Goal: Task Accomplishment & Management: Manage account settings

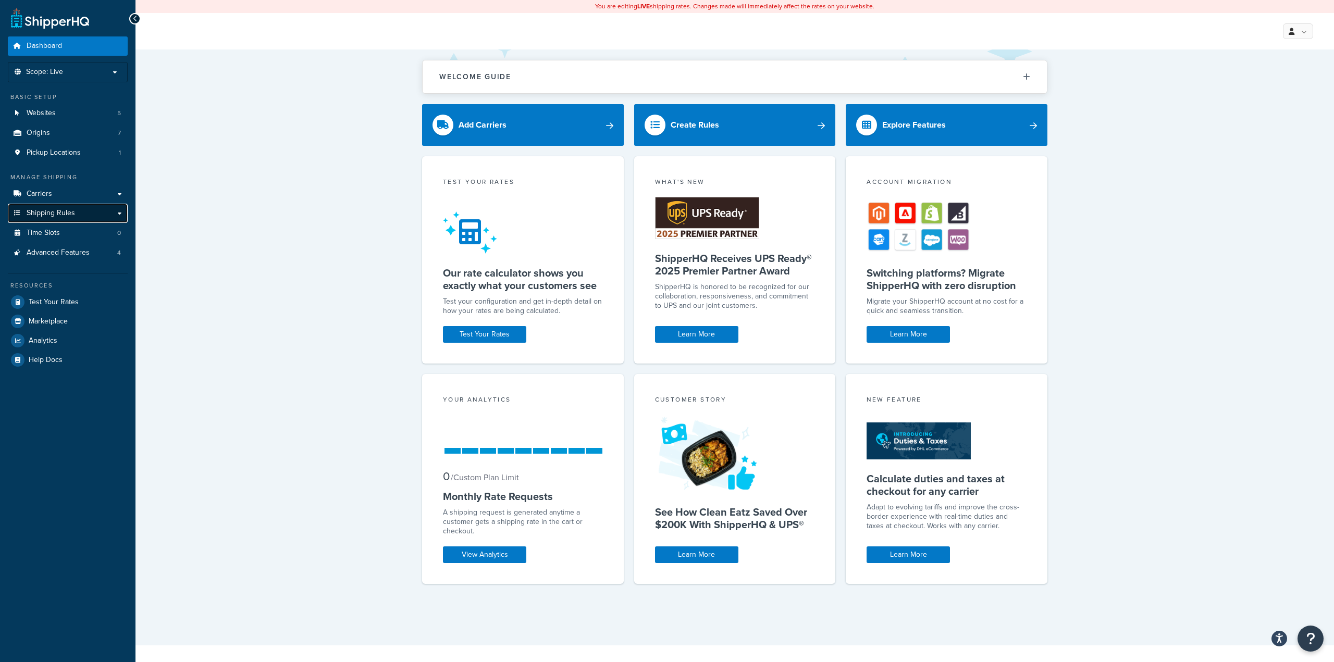
click at [81, 213] on link "Shipping Rules" at bounding box center [68, 213] width 120 height 19
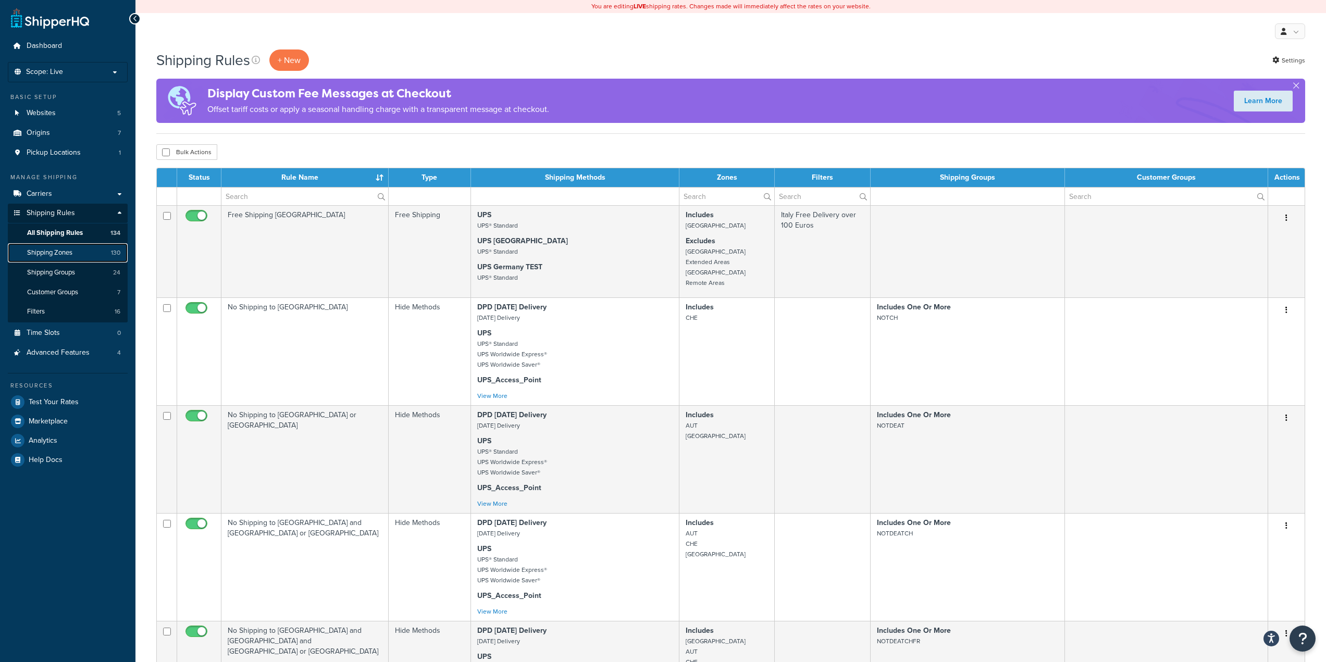
click at [64, 254] on span "Shipping Zones" at bounding box center [49, 253] width 45 height 9
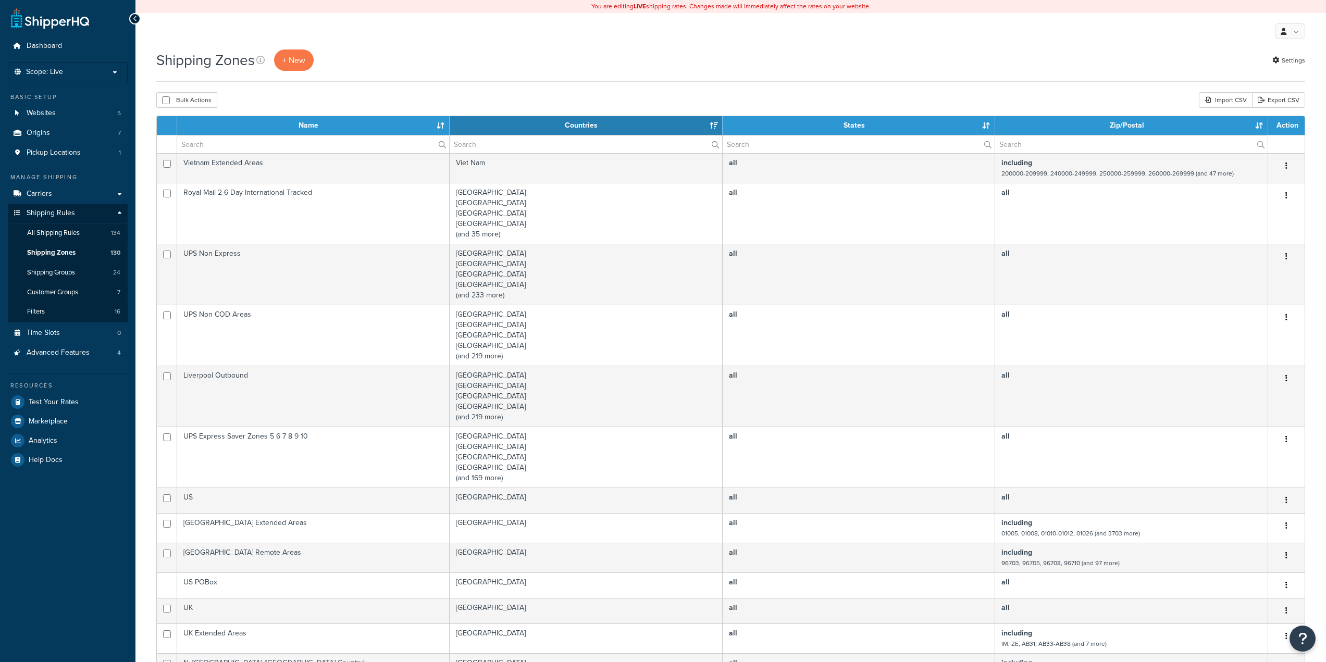
select select "15"
click at [283, 138] on input "text" at bounding box center [313, 145] width 272 height 18
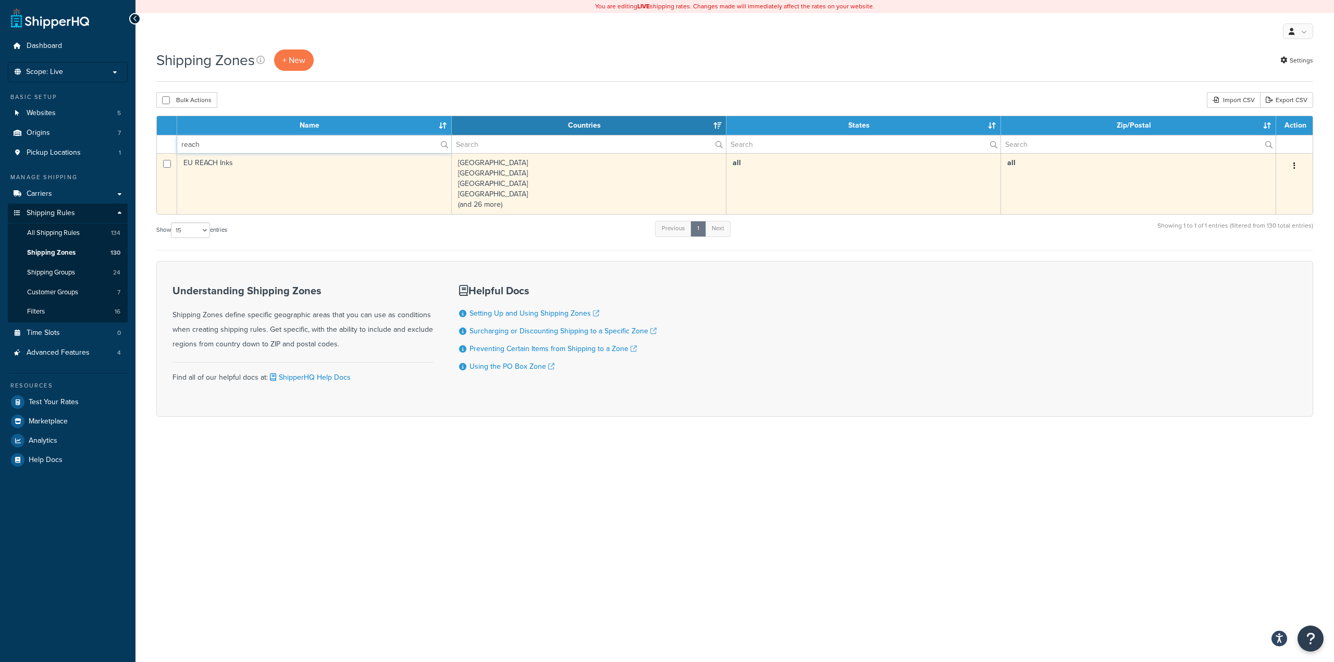
type input "reach"
click at [326, 183] on td "EU REACH Inks" at bounding box center [314, 183] width 275 height 61
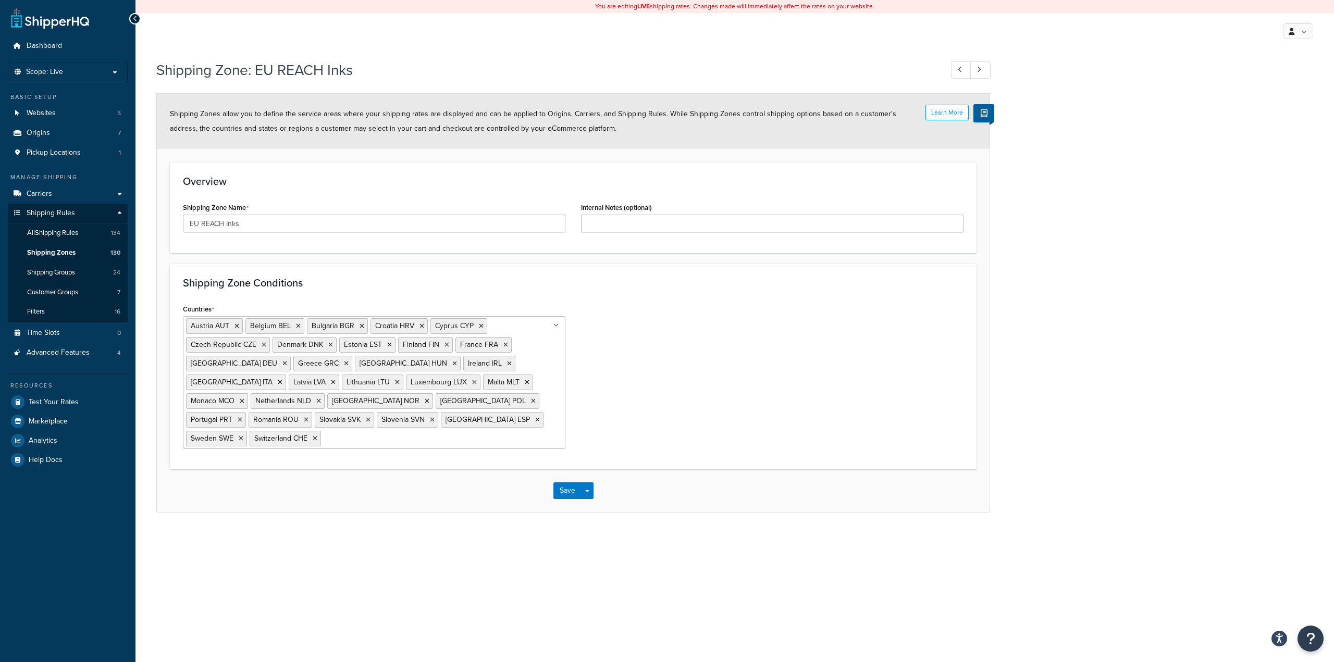
click at [416, 433] on input "Countries" at bounding box center [370, 438] width 92 height 11
type input "n"
type input "N"
type input "n"
click at [677, 400] on div "Countries Austria AUT Belgium BEL Bulgaria BGR Croatia HRV Cyprus CYP Czech Rep…" at bounding box center [573, 379] width 796 height 155
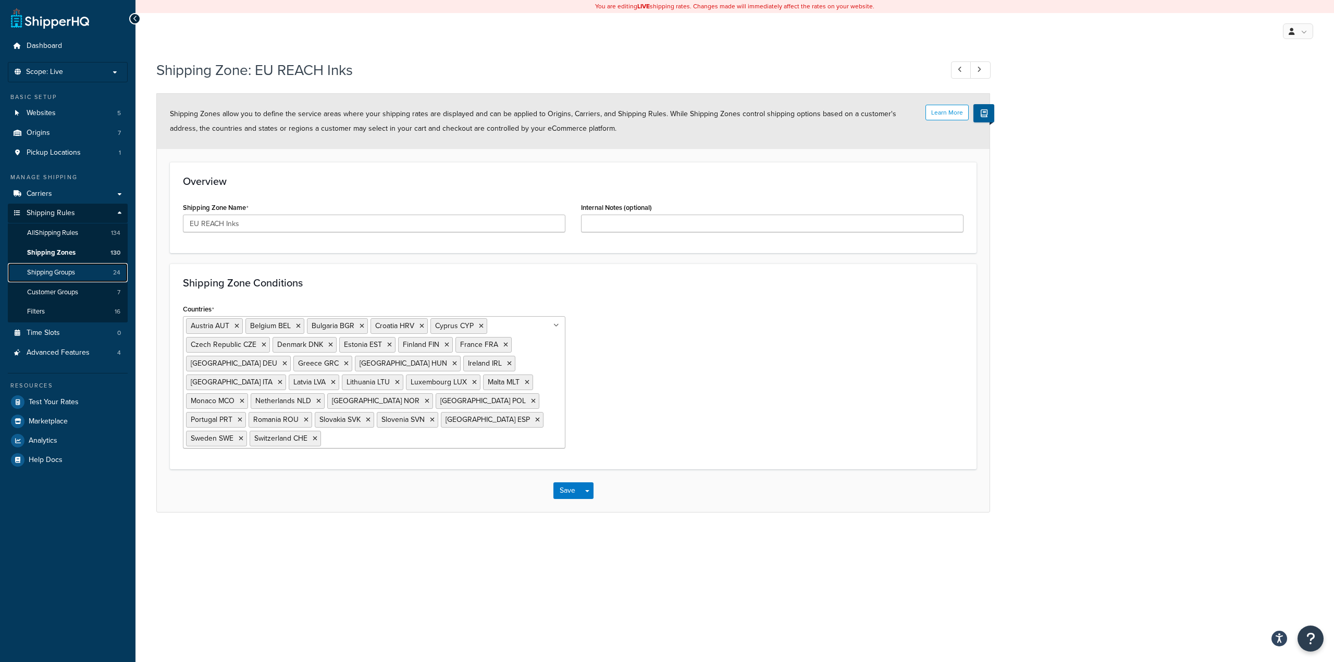
click at [78, 274] on link "Shipping Groups 24" at bounding box center [68, 272] width 120 height 19
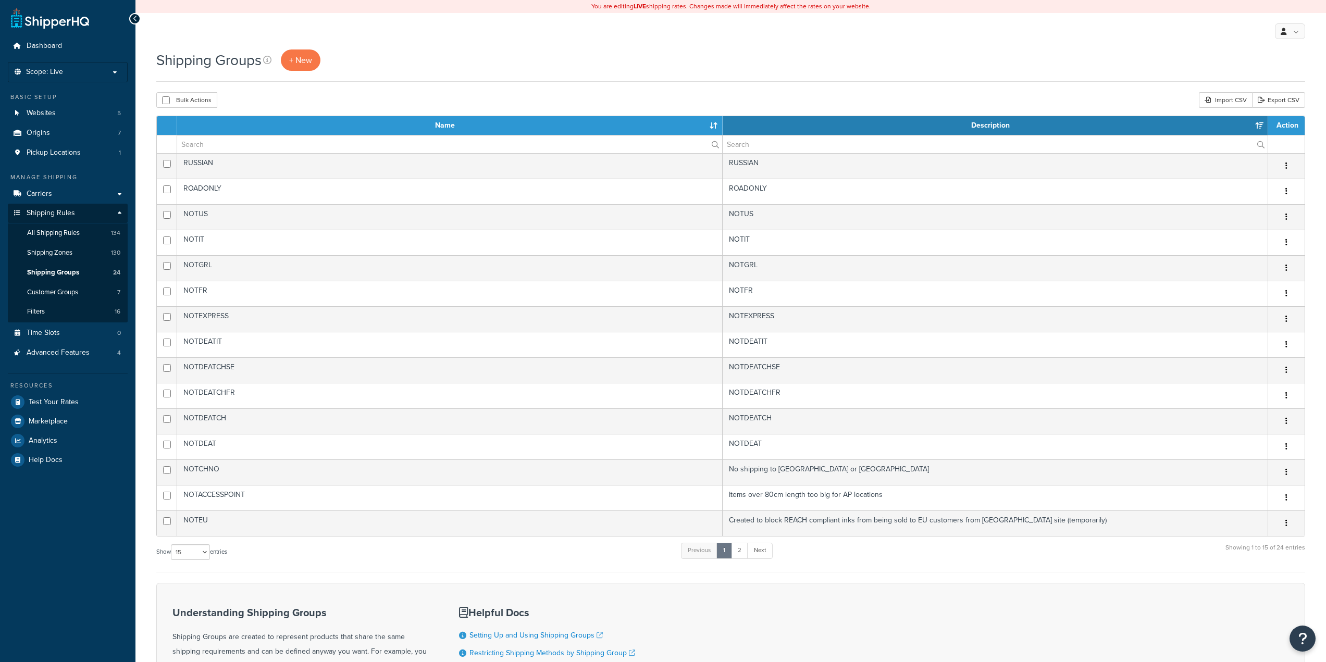
select select "15"
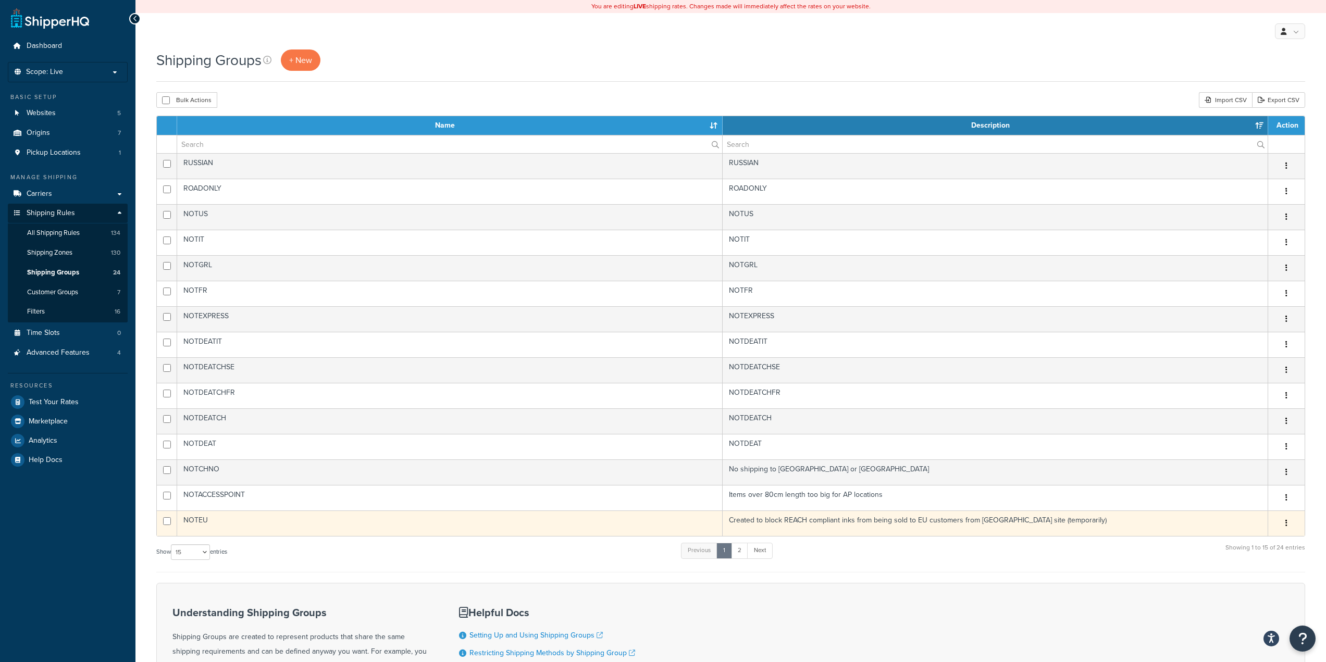
click at [234, 521] on td "NOTEU" at bounding box center [450, 524] width 546 height 26
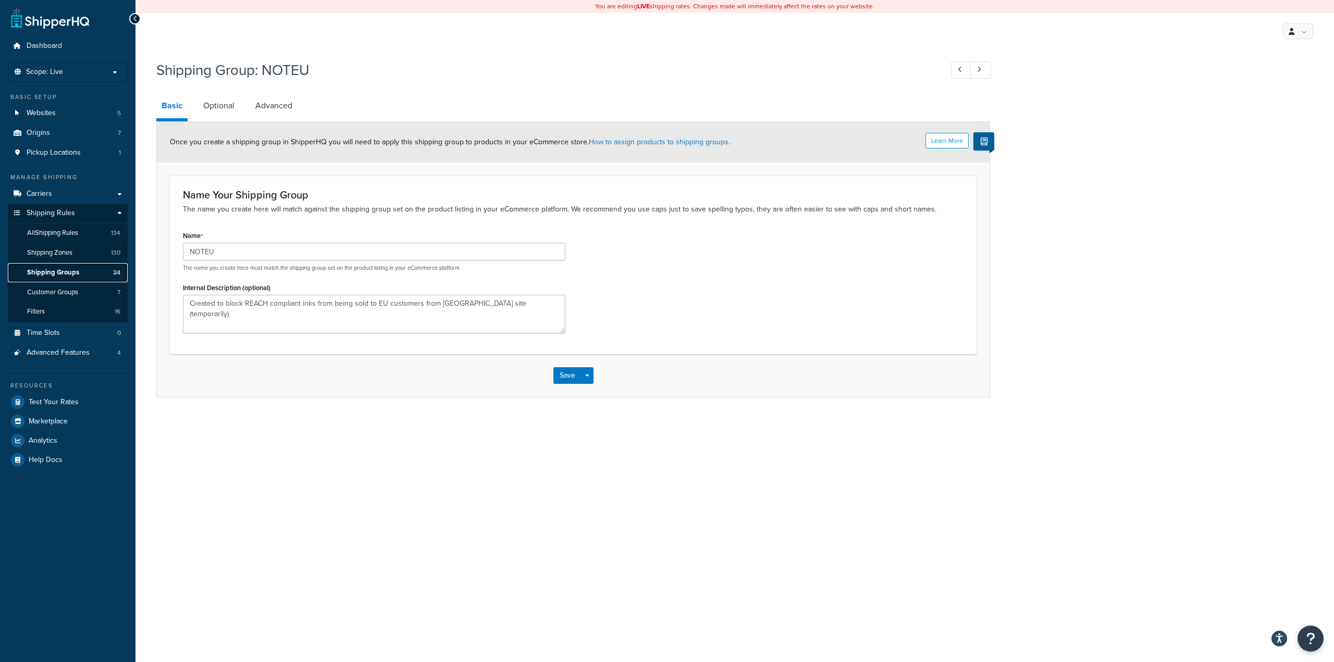
click at [86, 269] on link "Shipping Groups 24" at bounding box center [68, 272] width 120 height 19
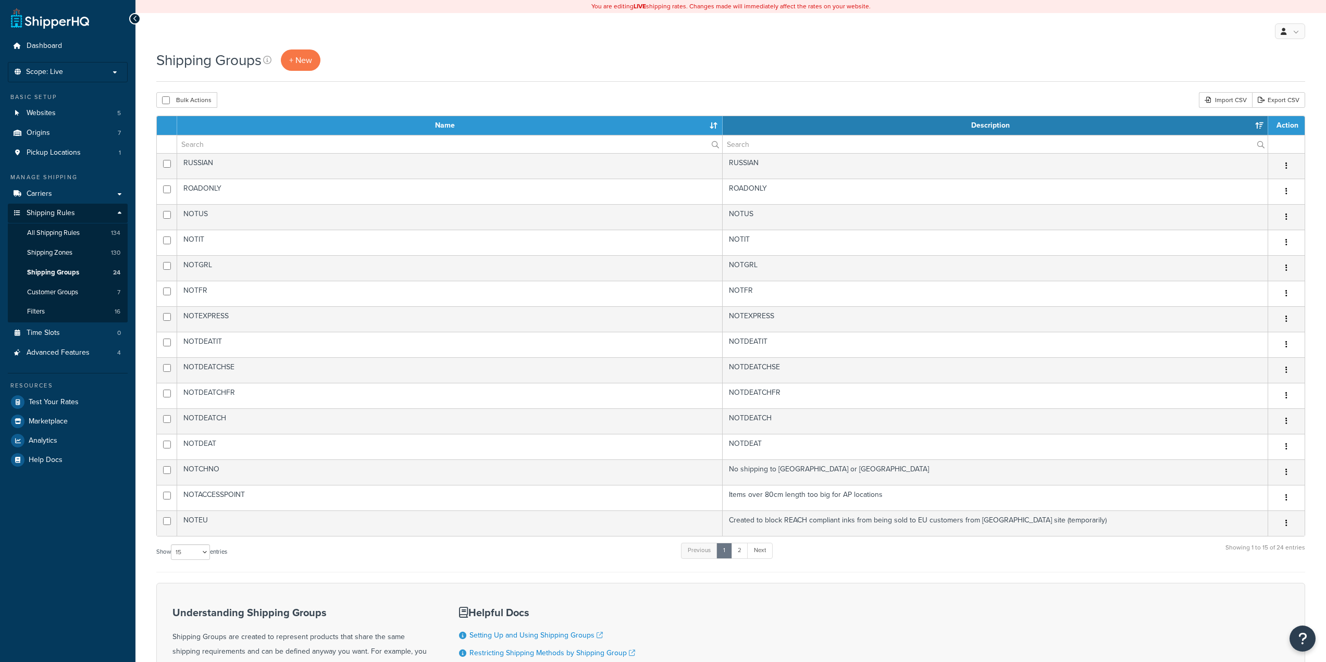
select select "15"
click at [80, 198] on link "Carriers" at bounding box center [68, 193] width 120 height 19
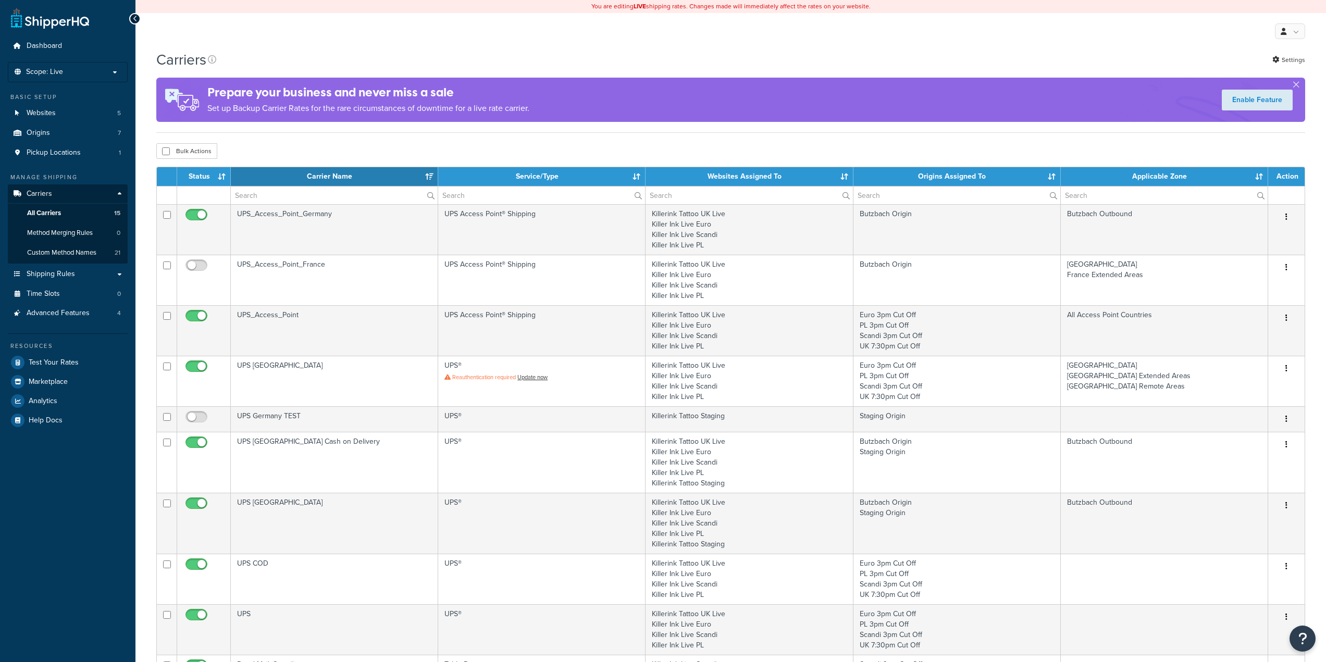
select select "15"
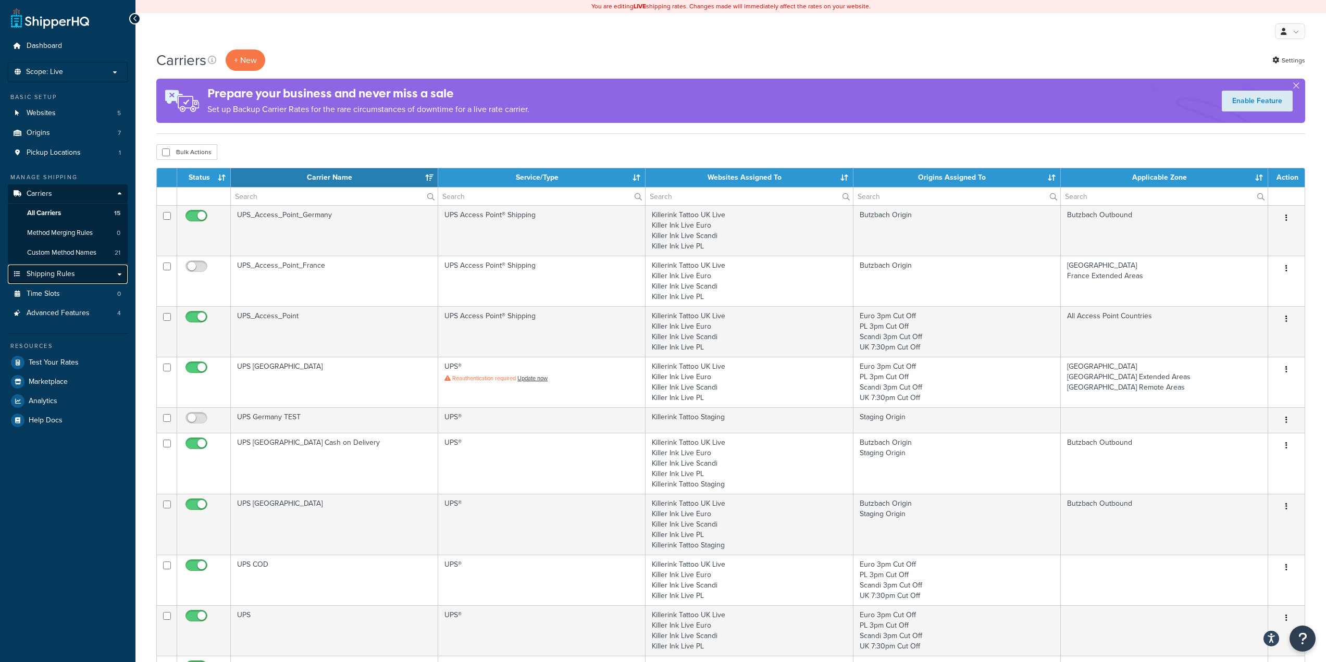
click at [81, 272] on link "Shipping Rules" at bounding box center [68, 274] width 120 height 19
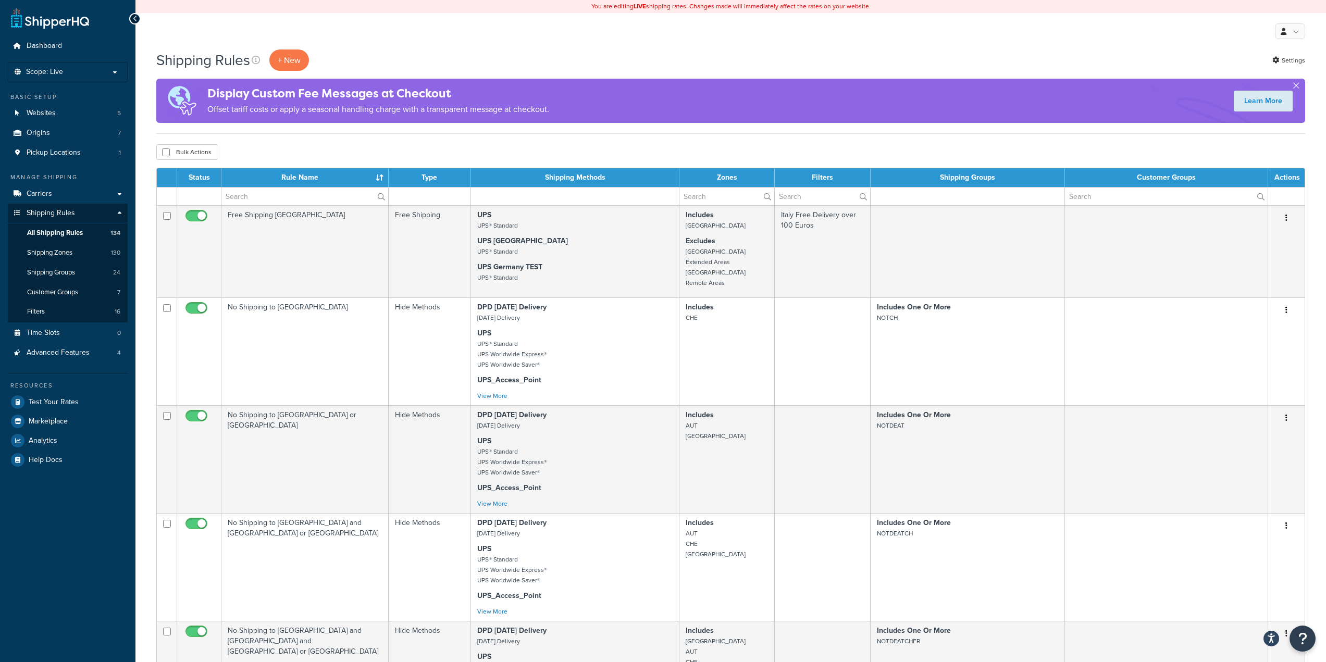
click at [1158, 156] on div "Bulk Actions Duplicate Delete" at bounding box center [730, 152] width 1149 height 16
click at [940, 149] on div "Bulk Actions Duplicate Delete" at bounding box center [730, 152] width 1149 height 16
click at [89, 276] on link "Shipping Groups 24" at bounding box center [68, 272] width 120 height 19
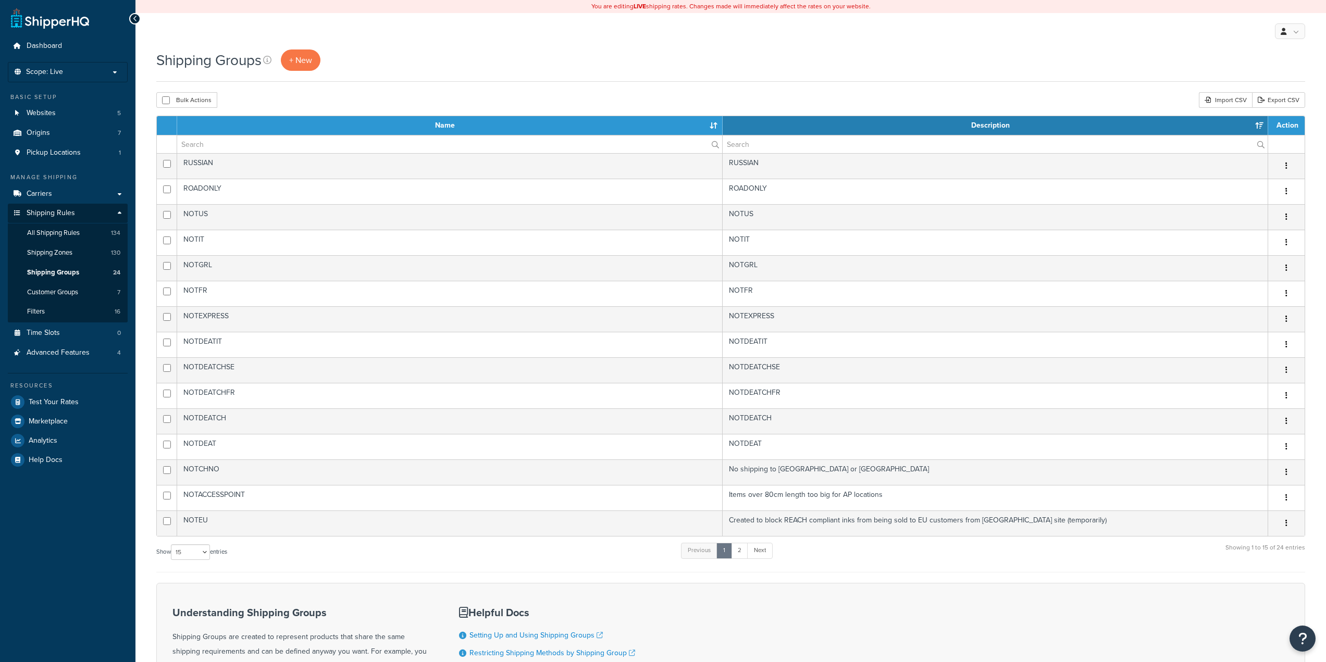
select select "15"
click at [80, 251] on link "Shipping Zones 130" at bounding box center [68, 252] width 120 height 19
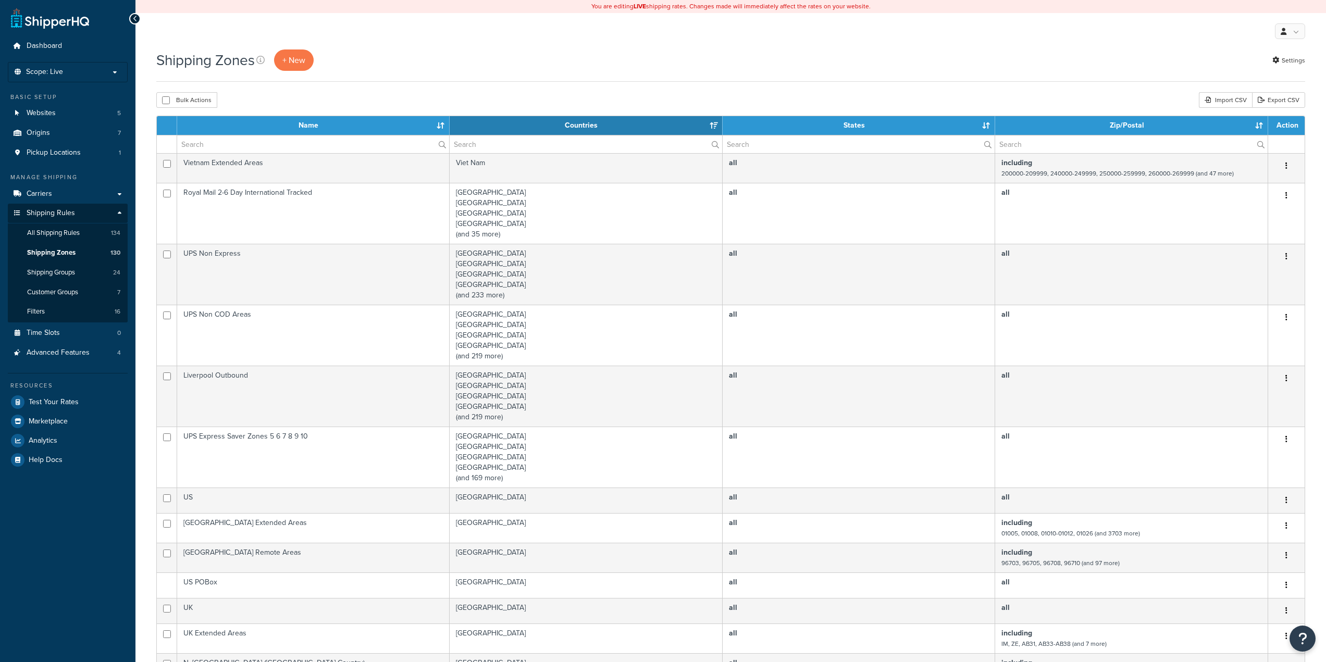
select select "15"
click at [261, 144] on input "text" at bounding box center [313, 145] width 272 height 18
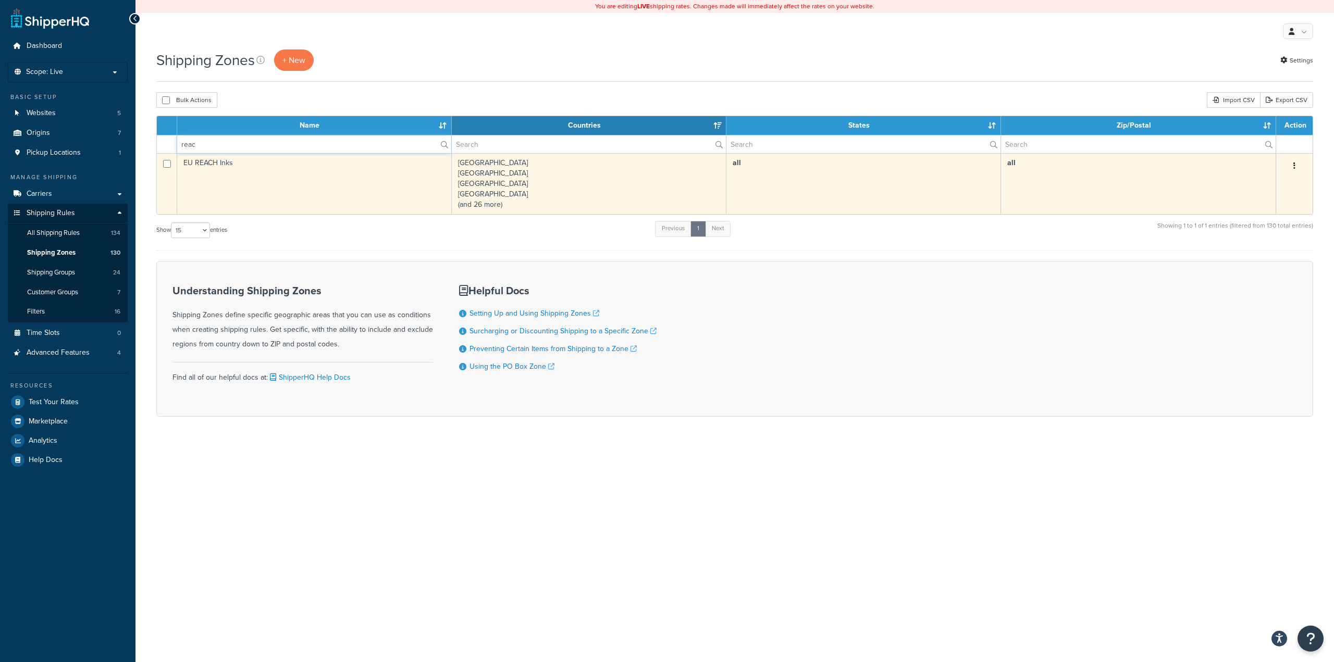
type input "reac"
click at [344, 163] on td "EU REACH Inks" at bounding box center [314, 183] width 275 height 61
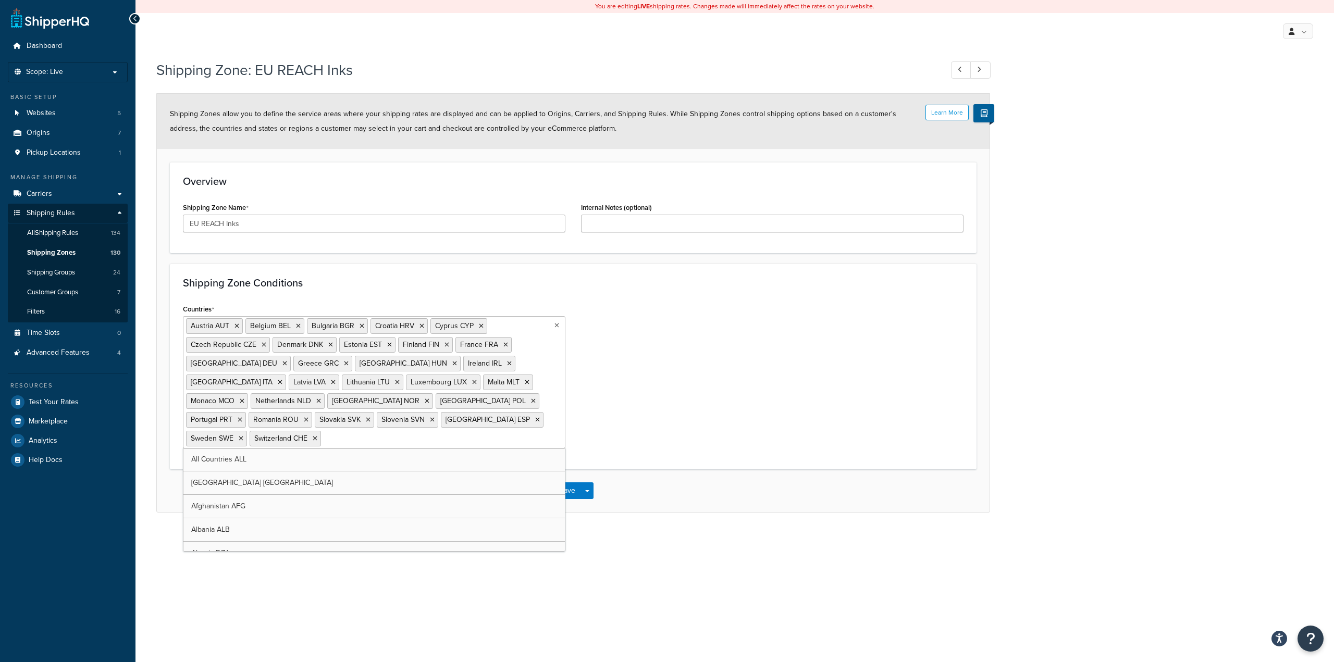
click at [528, 414] on ul "Austria AUT Belgium BEL Bulgaria BGR Croatia HRV Cyprus CYP Czech Republic CZE …" at bounding box center [374, 382] width 383 height 132
type input "r"
click at [718, 390] on div "Countries Austria AUT Belgium BEL Bulgaria BGR Croatia HRV Cyprus CYP Czech Rep…" at bounding box center [573, 379] width 796 height 155
click at [75, 270] on span "Shipping Groups" at bounding box center [51, 272] width 48 height 9
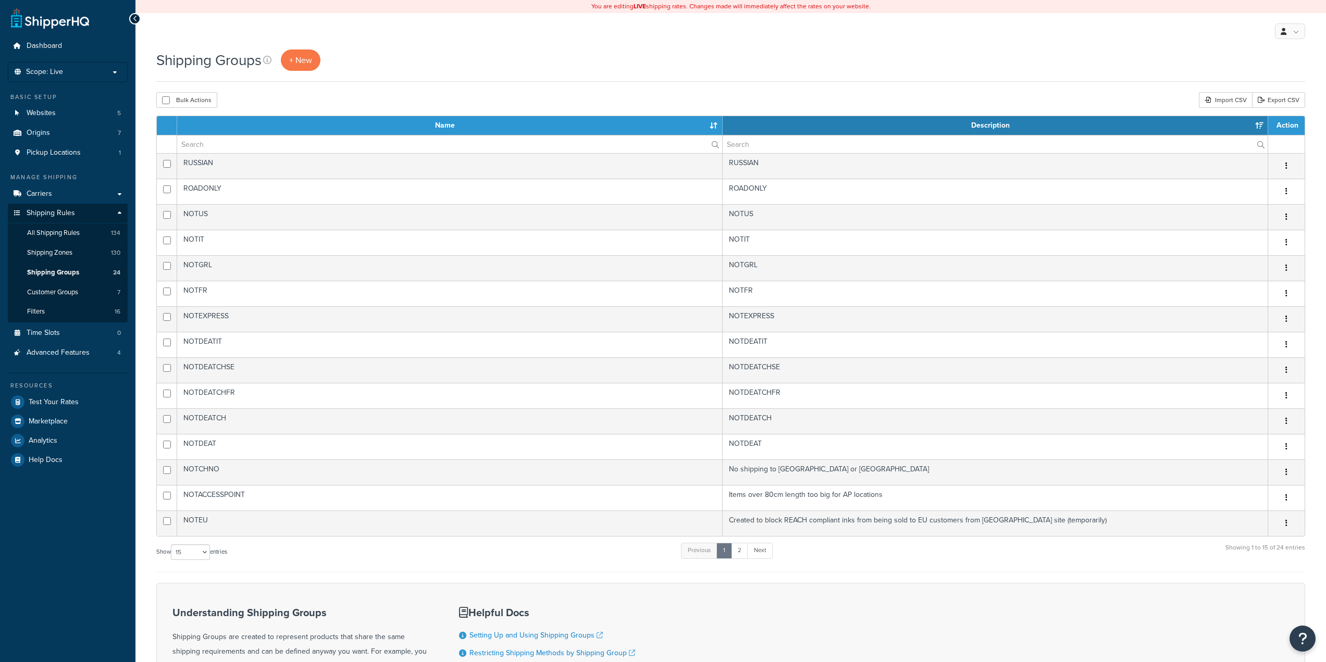
select select "15"
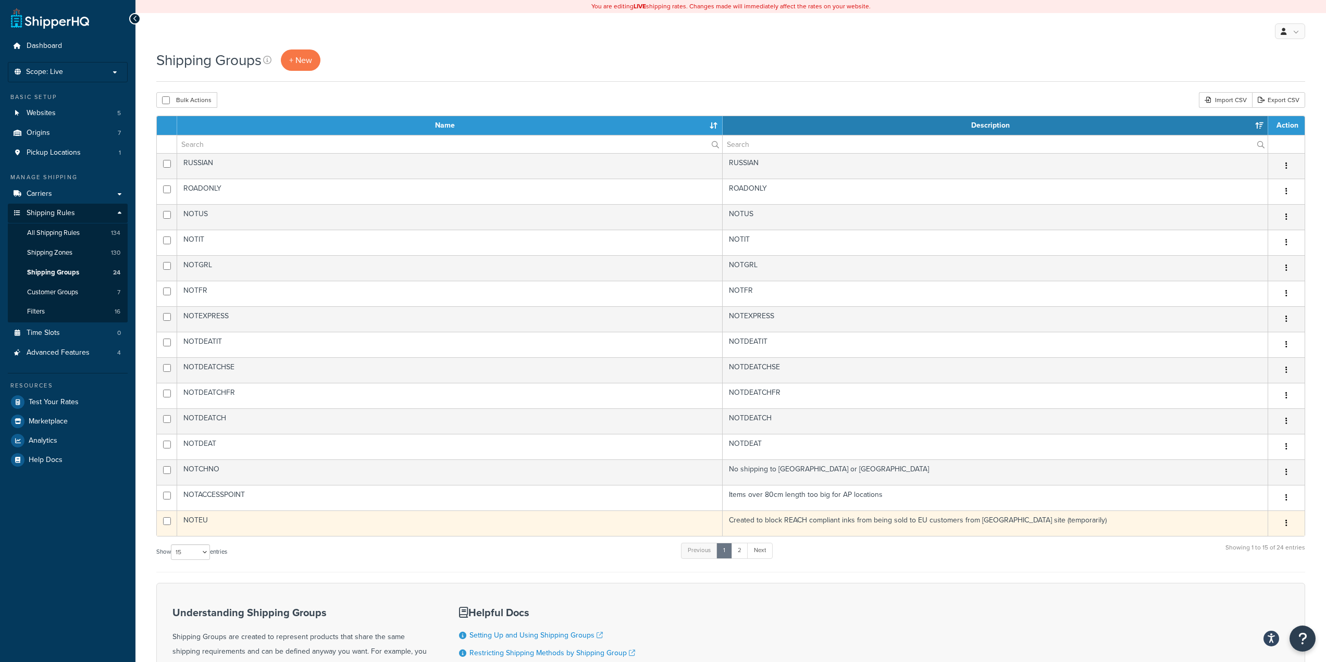
click at [266, 522] on td "NOTEU" at bounding box center [450, 524] width 546 height 26
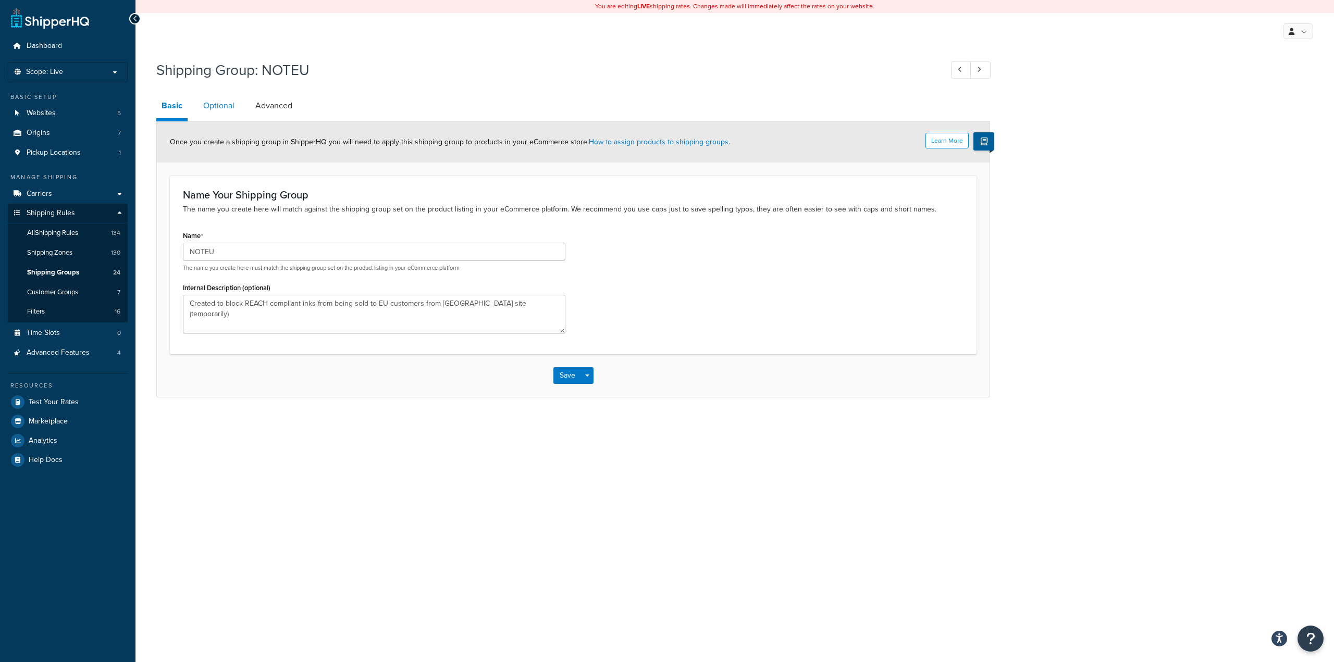
click at [230, 112] on link "Optional" at bounding box center [219, 105] width 42 height 25
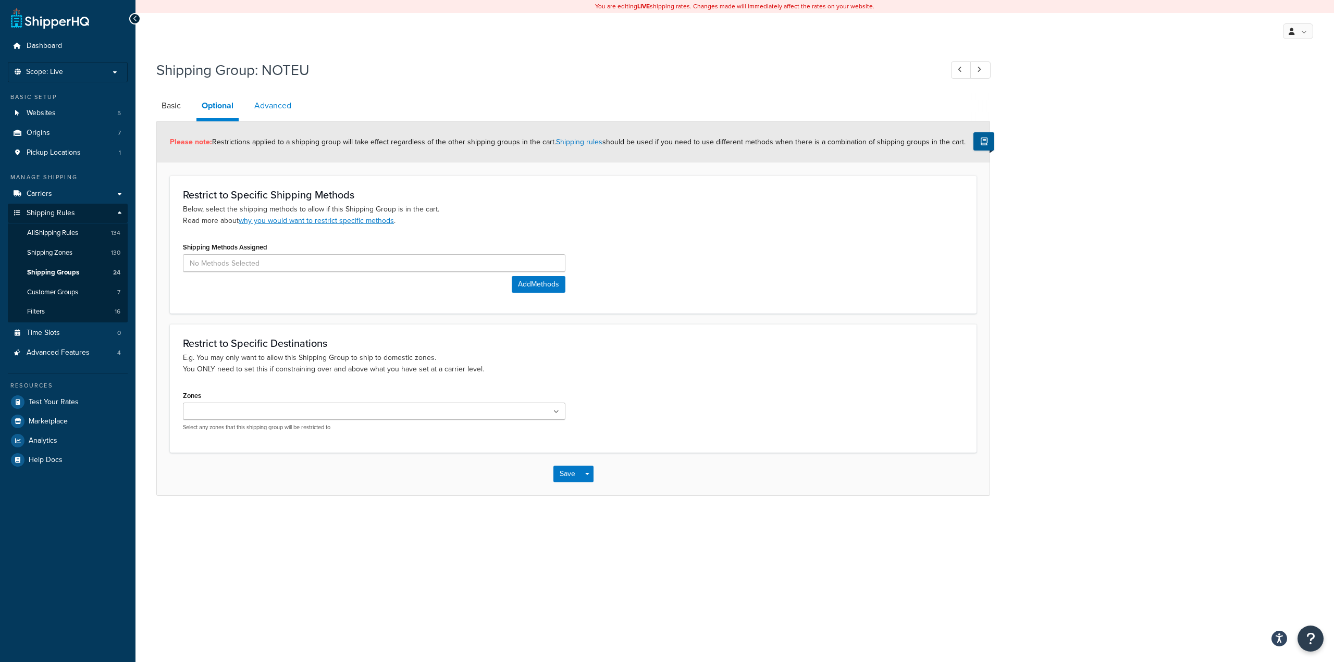
click at [263, 108] on link "Advanced" at bounding box center [272, 105] width 47 height 25
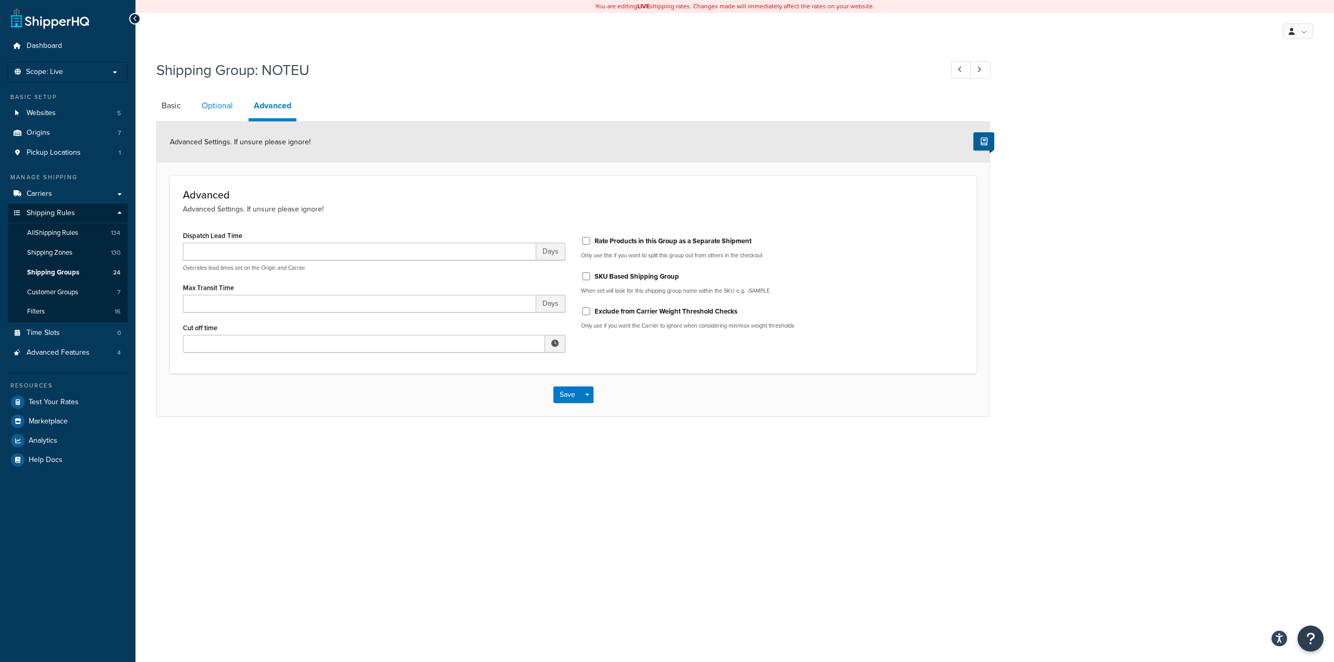
click at [237, 108] on link "Optional" at bounding box center [217, 105] width 42 height 25
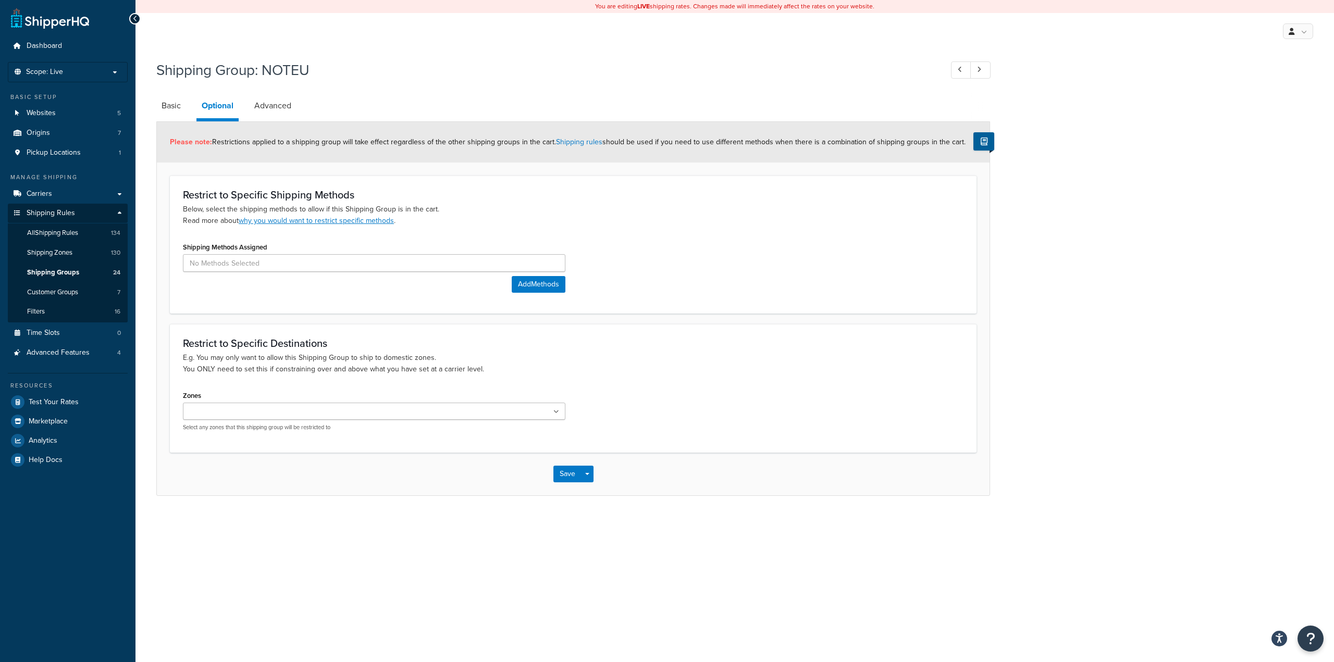
click at [376, 418] on ul at bounding box center [374, 411] width 383 height 17
click at [672, 411] on div "Zones US CHE Germany UK Europe (Exc. UK) UK Extended Areas N. Ireland (UK Count…" at bounding box center [573, 413] width 796 height 51
click at [172, 100] on link "Basic" at bounding box center [171, 105] width 30 height 25
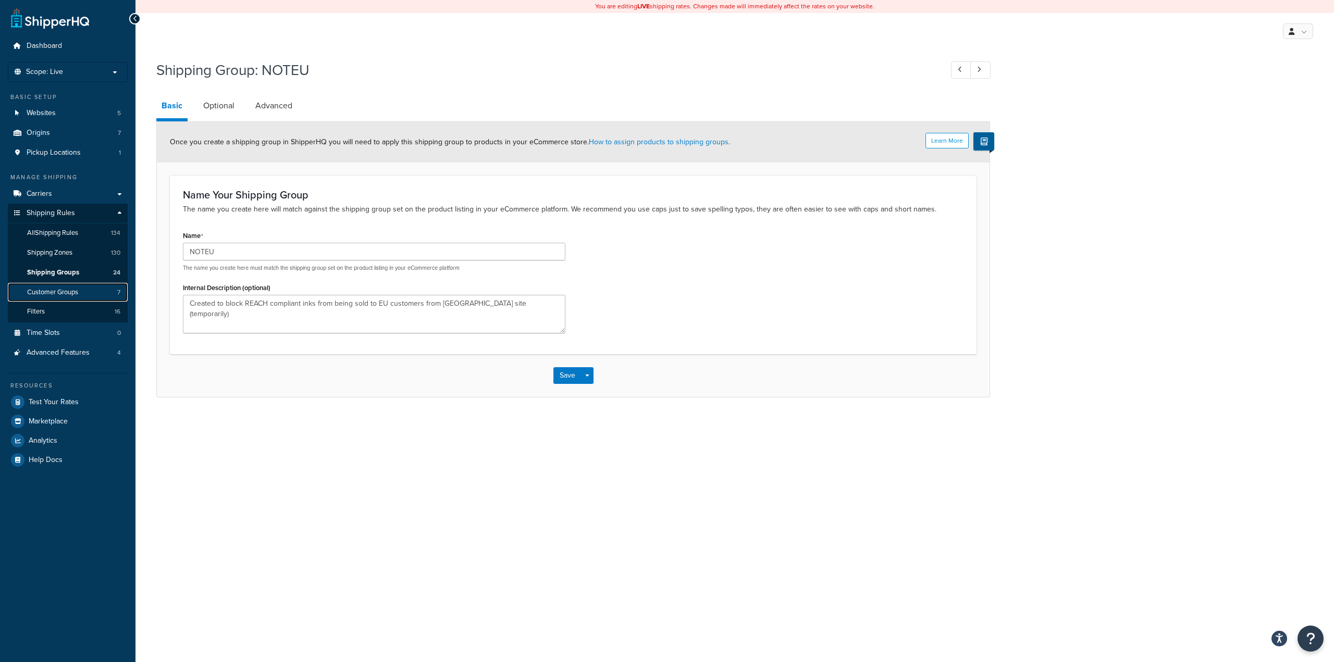
click at [72, 295] on span "Customer Groups" at bounding box center [52, 292] width 51 height 9
click at [67, 250] on span "Shipping Zones" at bounding box center [49, 253] width 45 height 9
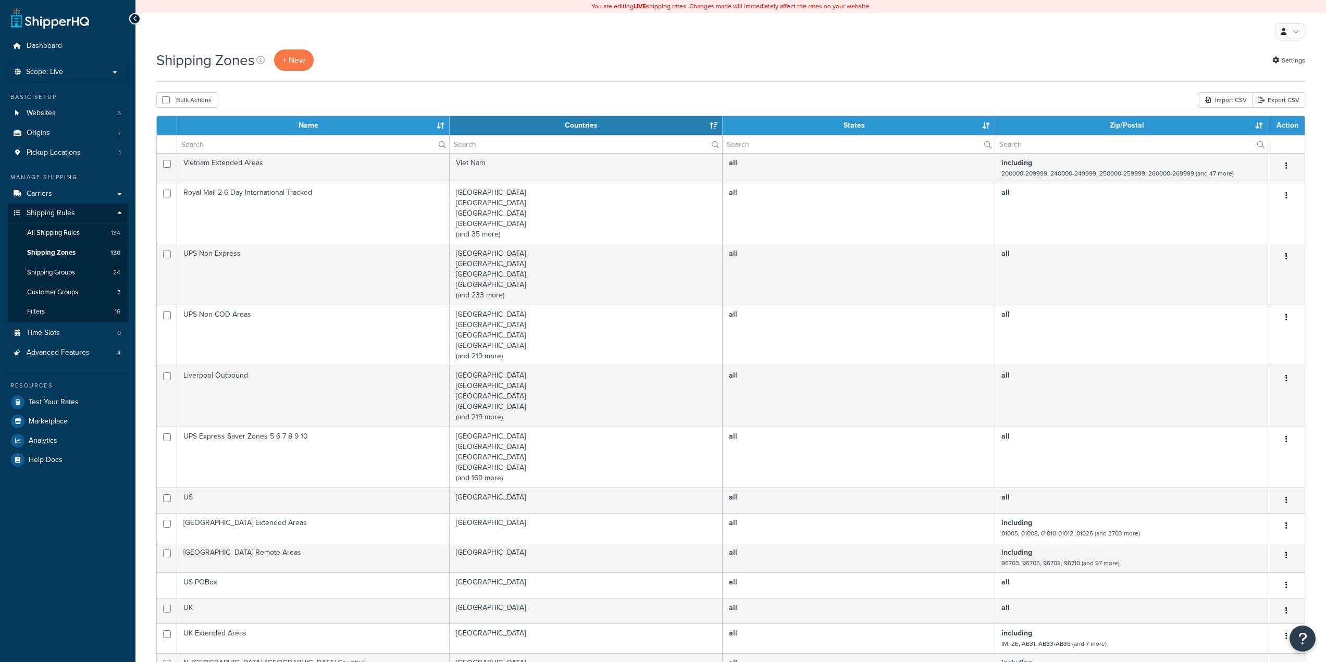
select select "15"
click at [294, 141] on input "text" at bounding box center [313, 145] width 272 height 18
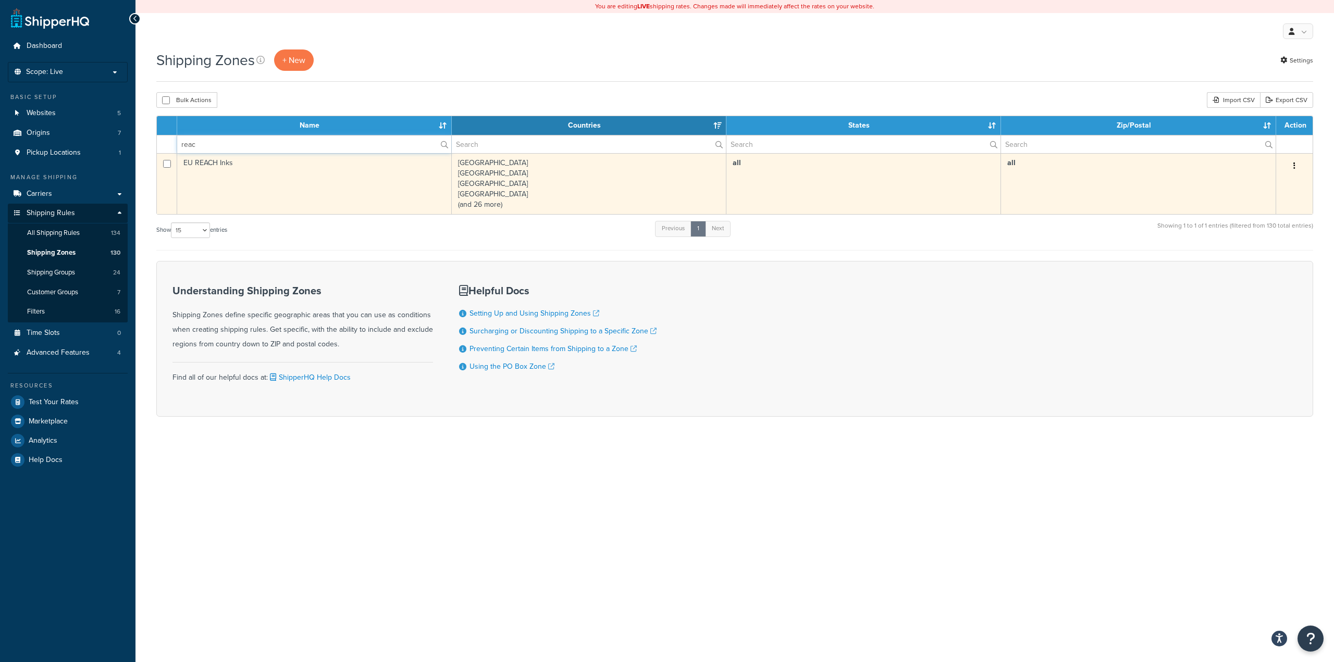
type input "reac"
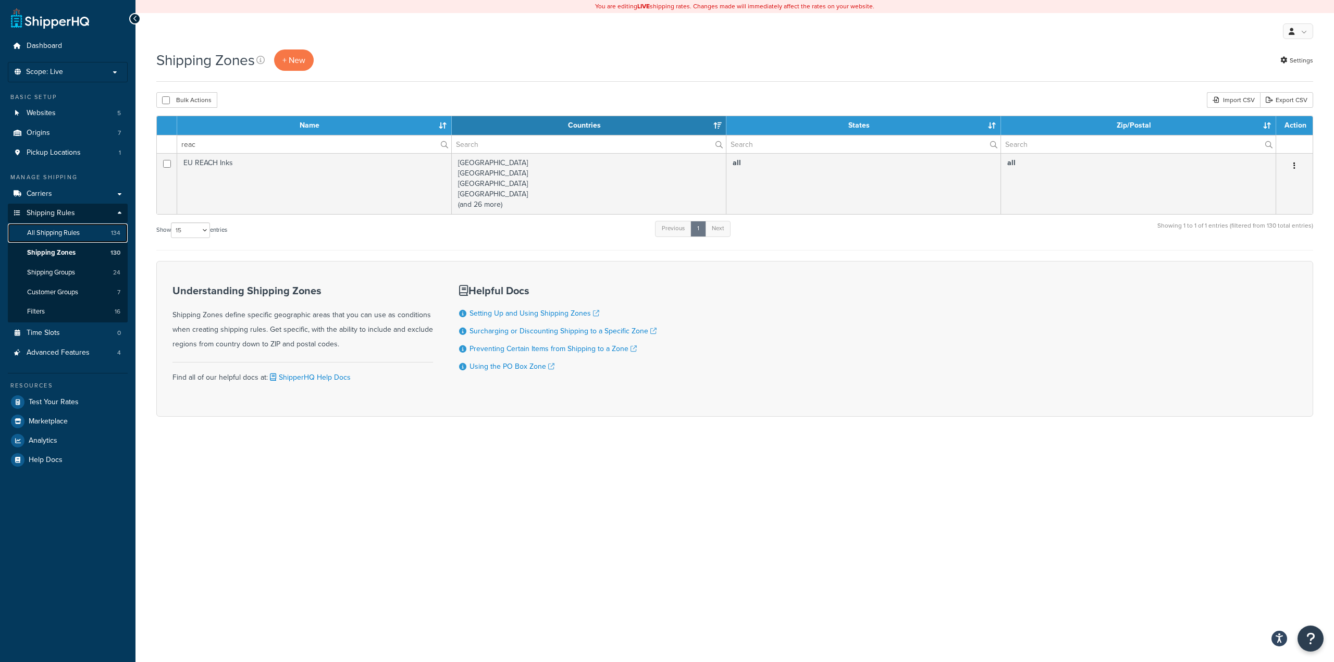
click at [87, 241] on link "All Shipping Rules 134" at bounding box center [68, 233] width 120 height 19
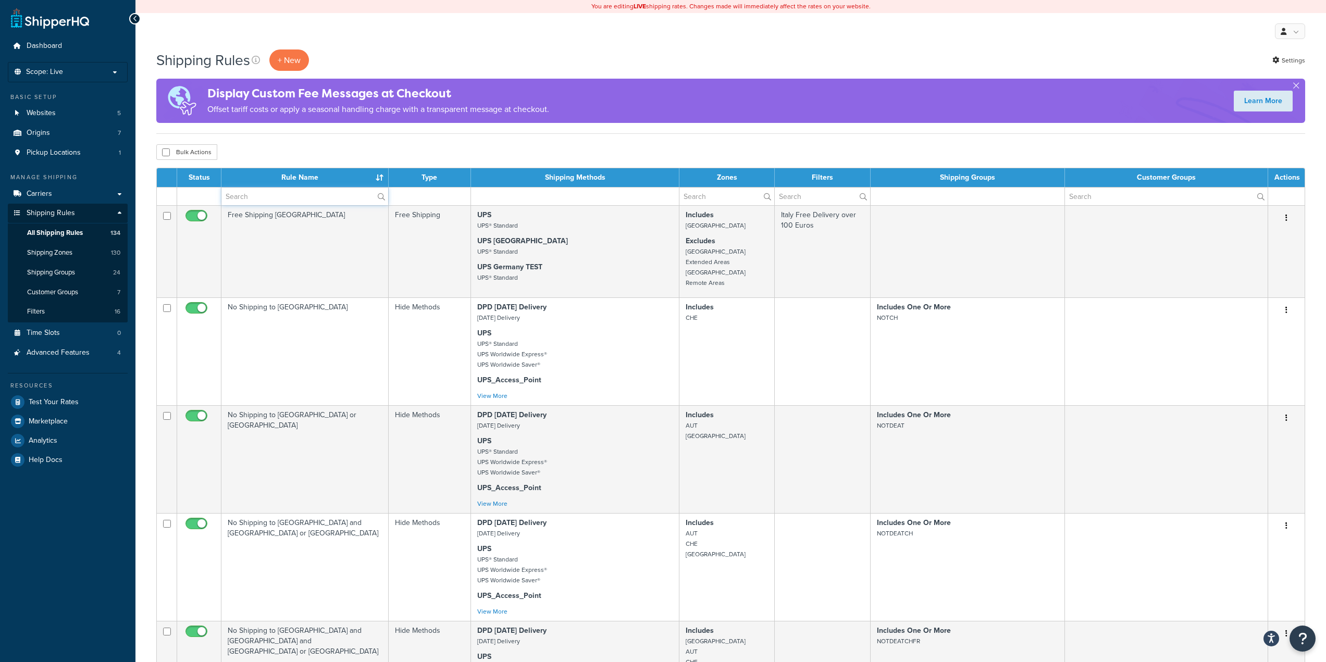
click at [256, 197] on input "text" at bounding box center [304, 197] width 167 height 18
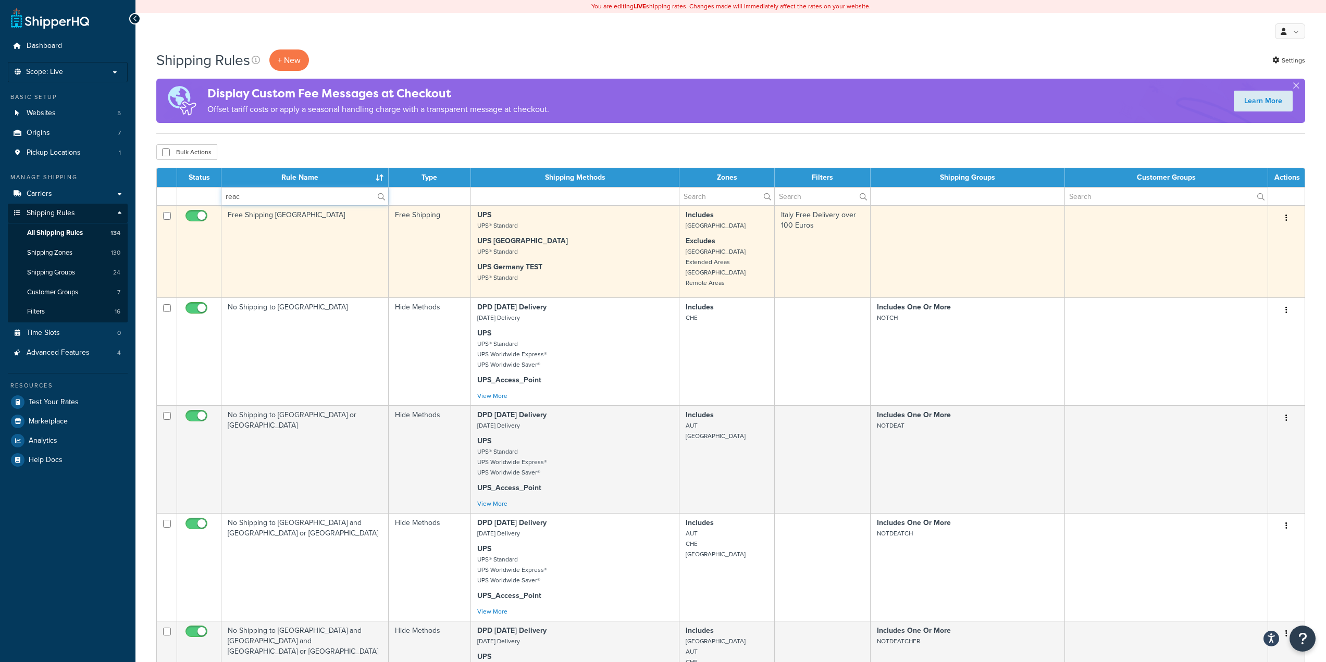
type input "reach"
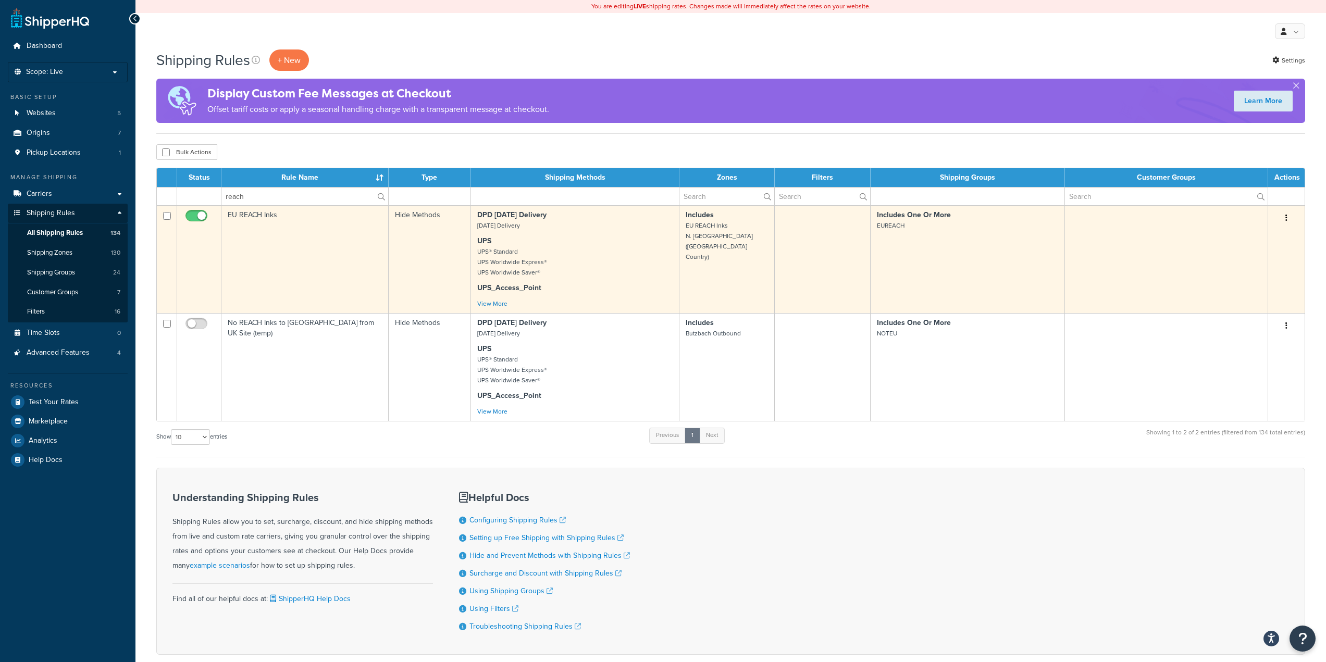
click at [344, 236] on td "EU REACH Inks" at bounding box center [304, 259] width 167 height 108
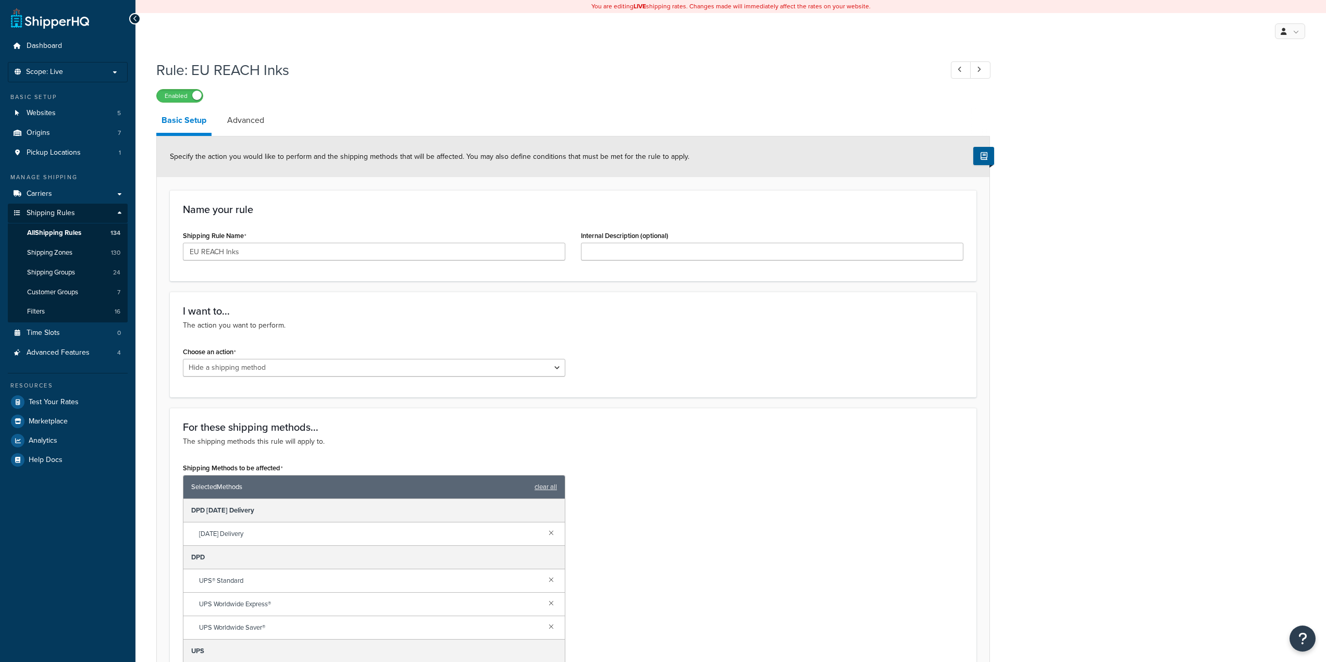
select select "HIDE"
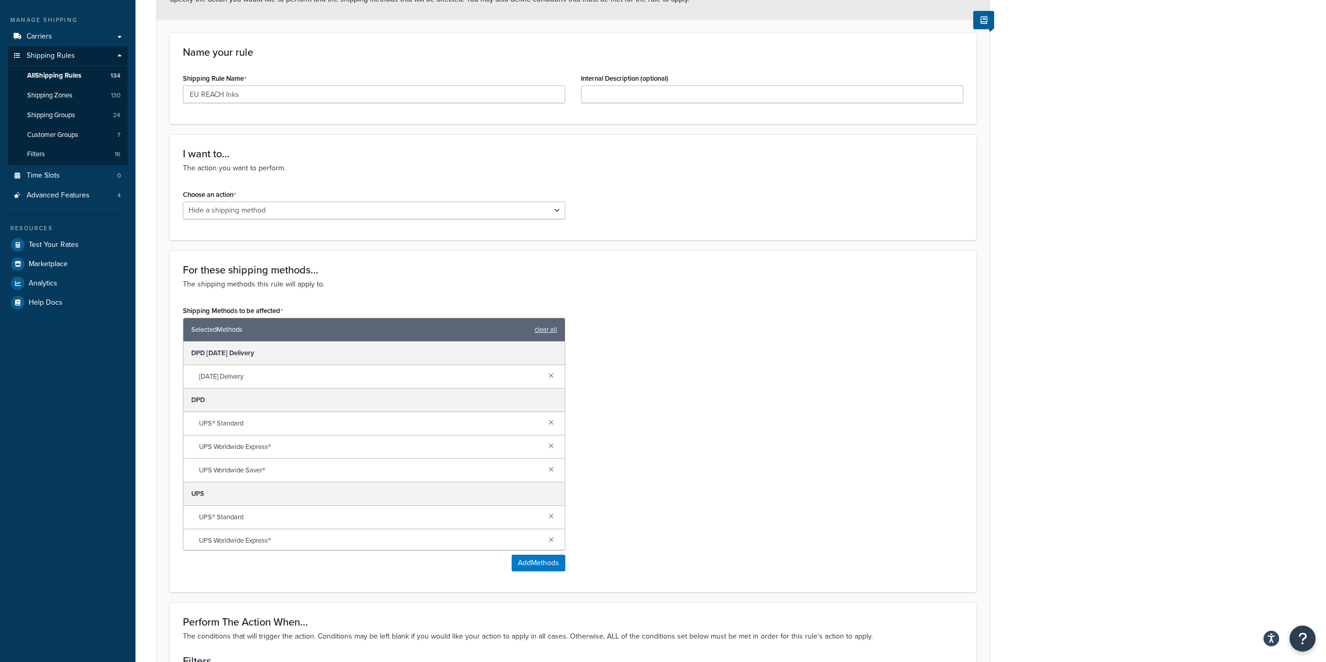
scroll to position [156, 0]
click at [48, 102] on link "Shipping Zones 130" at bounding box center [68, 96] width 120 height 19
click at [83, 93] on link "Shipping Zones 130" at bounding box center [68, 96] width 120 height 19
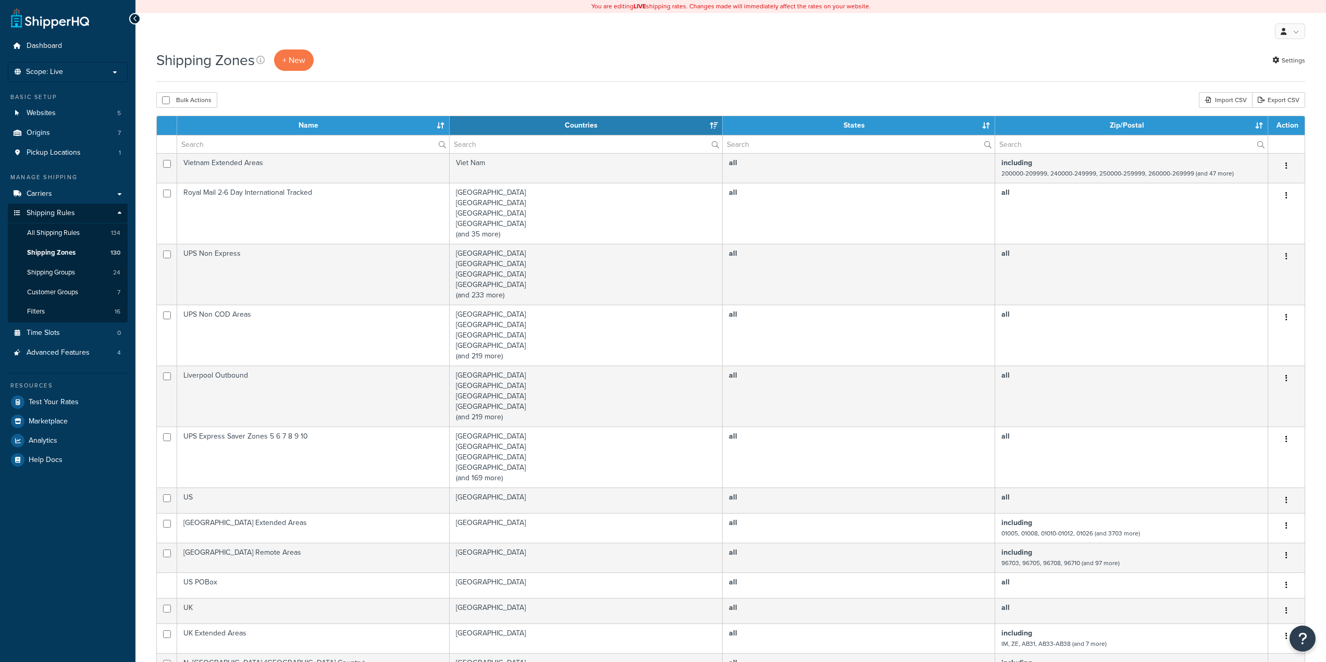
select select "15"
click at [284, 129] on th "Name" at bounding box center [313, 125] width 273 height 19
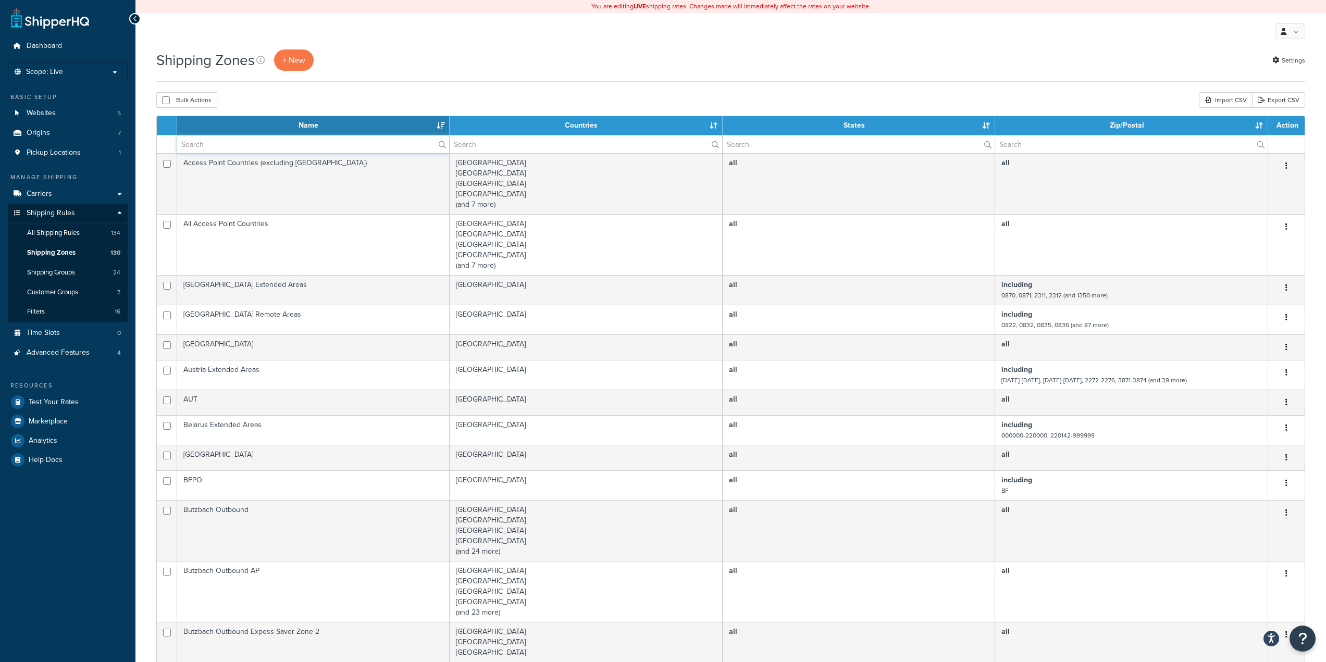
drag, startPoint x: 281, startPoint y: 136, endPoint x: 277, endPoint y: 144, distance: 8.9
click at [281, 136] on input "text" at bounding box center [313, 145] width 272 height 18
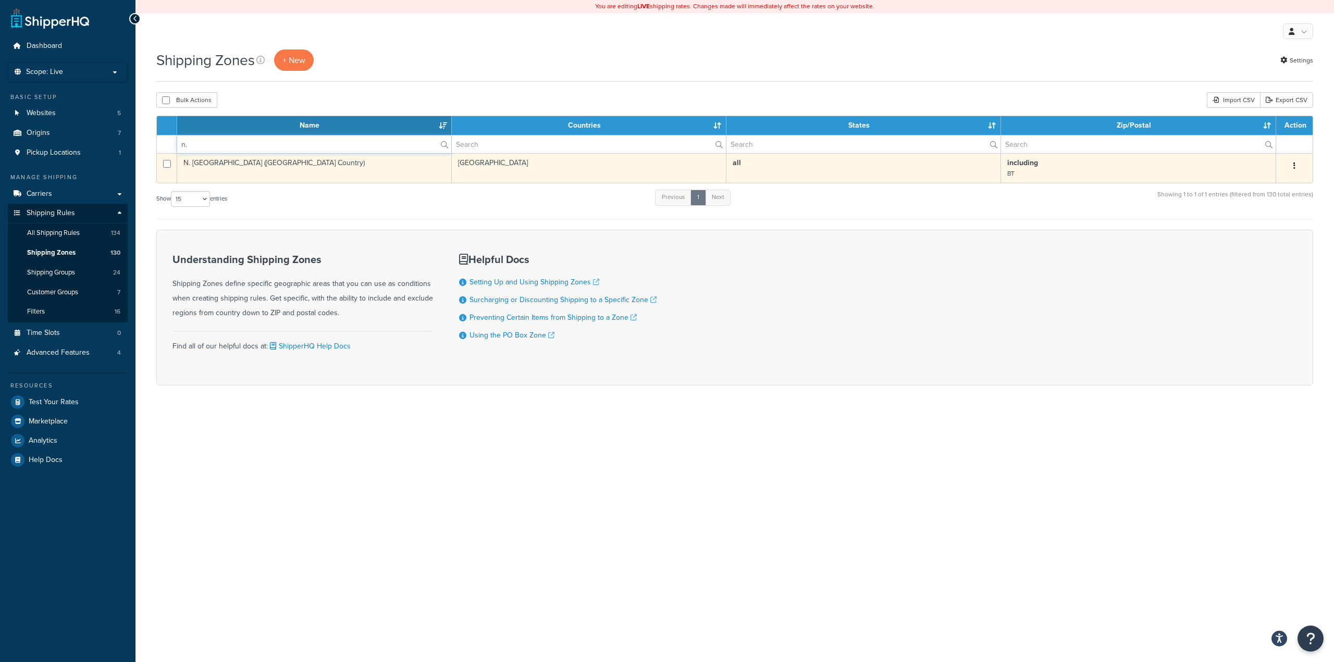
type input "n."
click at [372, 166] on td "N. [GEOGRAPHIC_DATA] ([GEOGRAPHIC_DATA] Country)" at bounding box center [314, 168] width 275 height 30
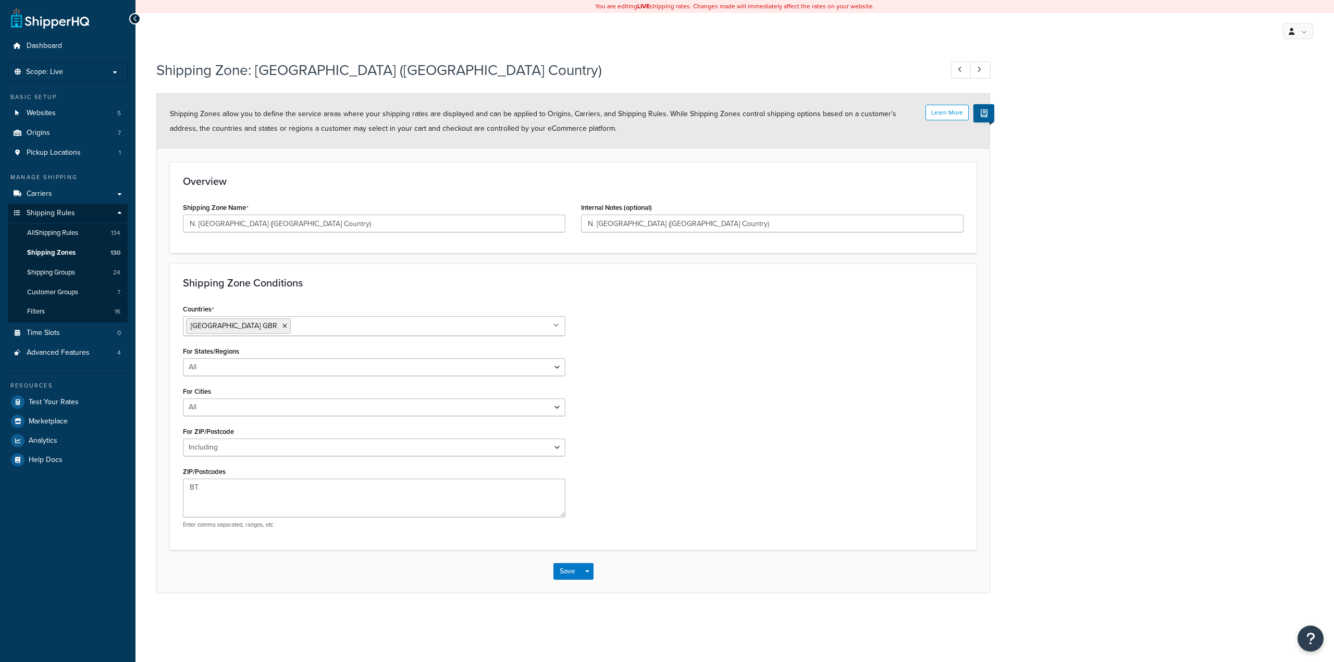
select select "including"
drag, startPoint x: 291, startPoint y: 485, endPoint x: 289, endPoint y: 490, distance: 5.6
click at [290, 486] on textarea "BT" at bounding box center [374, 498] width 383 height 39
click at [678, 456] on div "Countries [GEOGRAPHIC_DATA] [GEOGRAPHIC_DATA] All Countries ALL [GEOGRAPHIC_DAT…" at bounding box center [573, 419] width 796 height 235
click at [83, 238] on link "All Shipping Rules 134" at bounding box center [68, 233] width 120 height 19
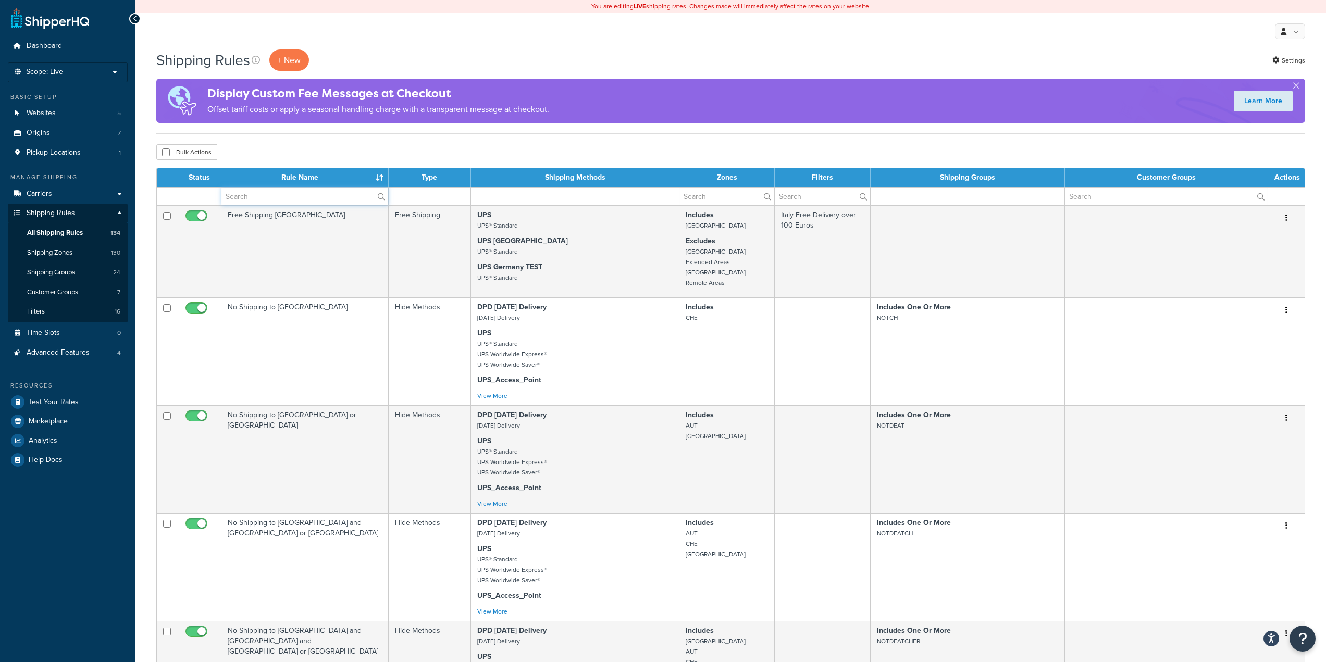
click at [275, 194] on input "text" at bounding box center [304, 197] width 167 height 18
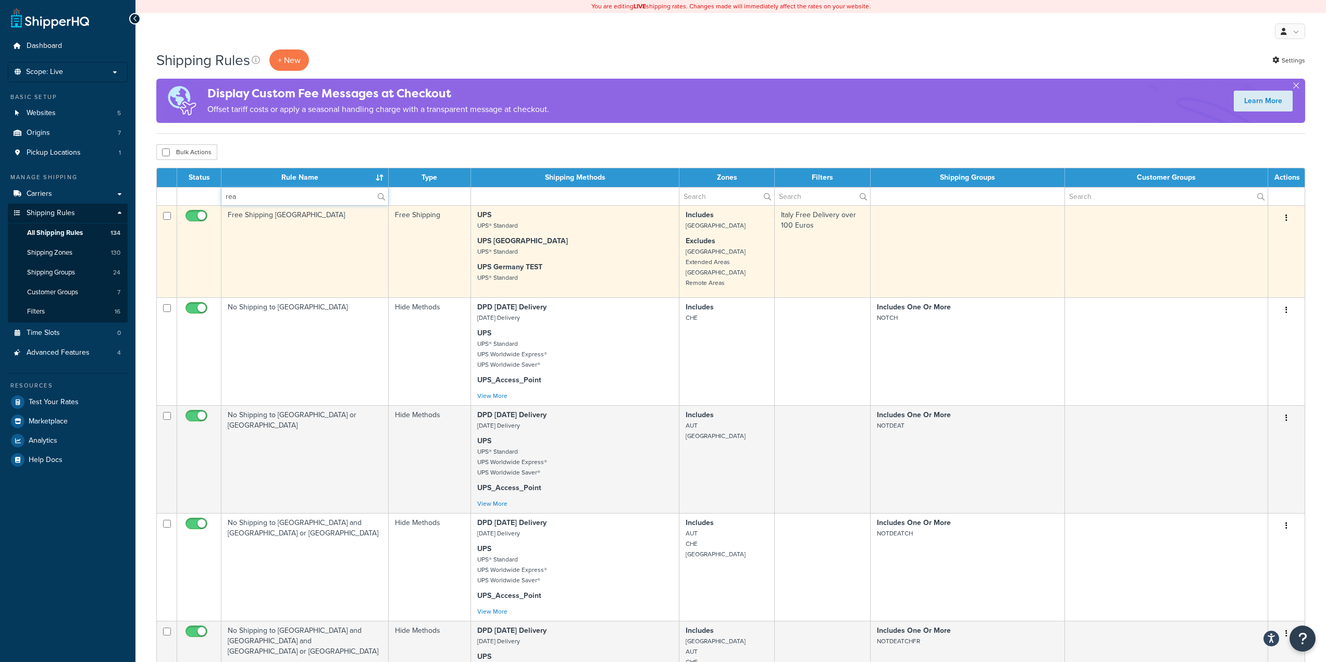
type input "reach"
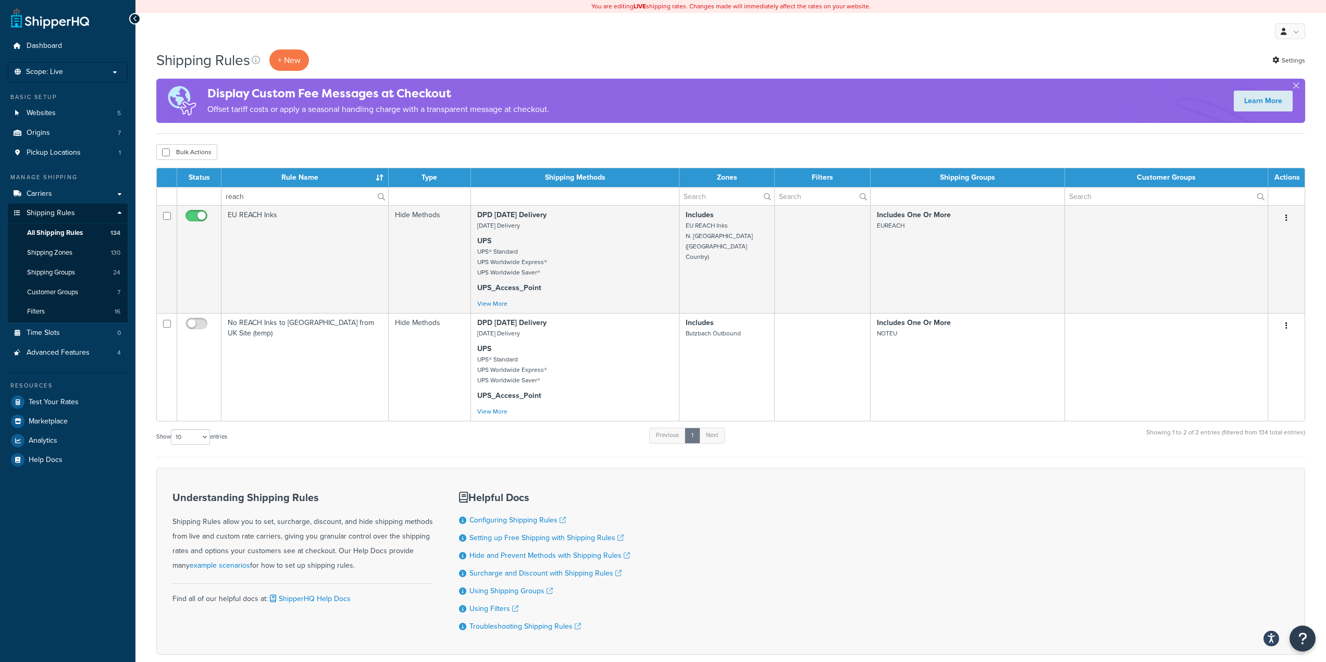
click at [299, 223] on td "EU REACH Inks" at bounding box center [304, 259] width 167 height 108
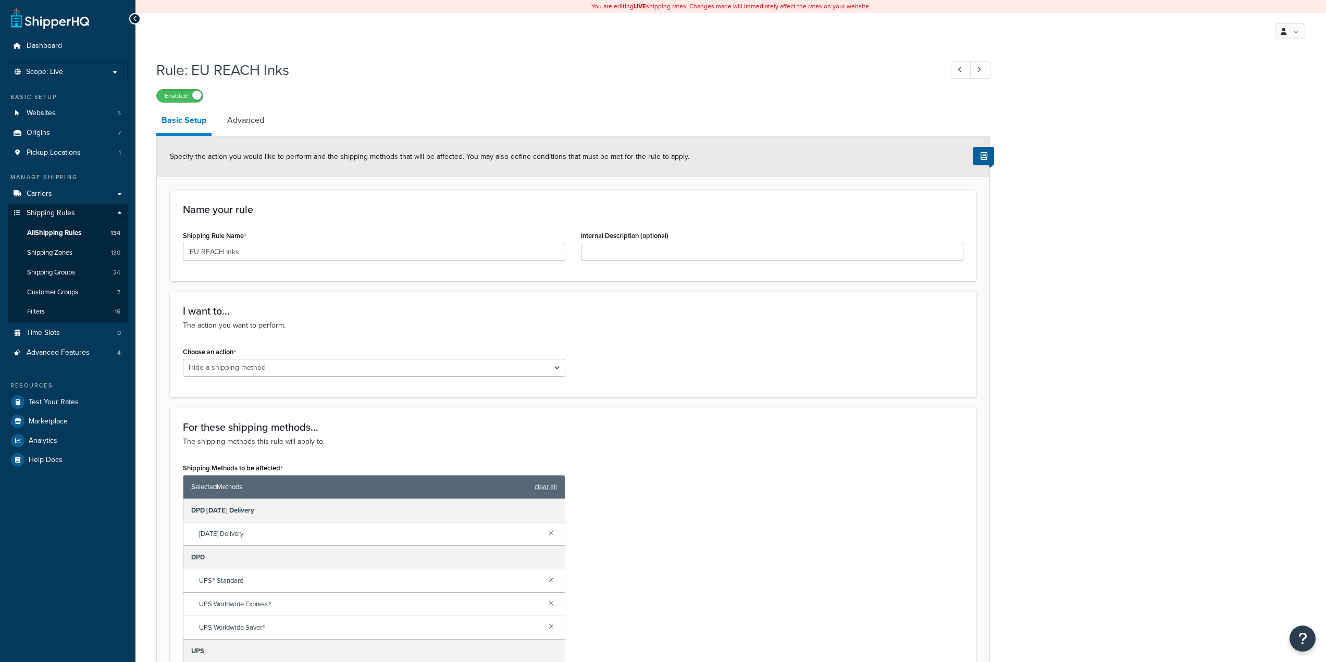
select select "HIDE"
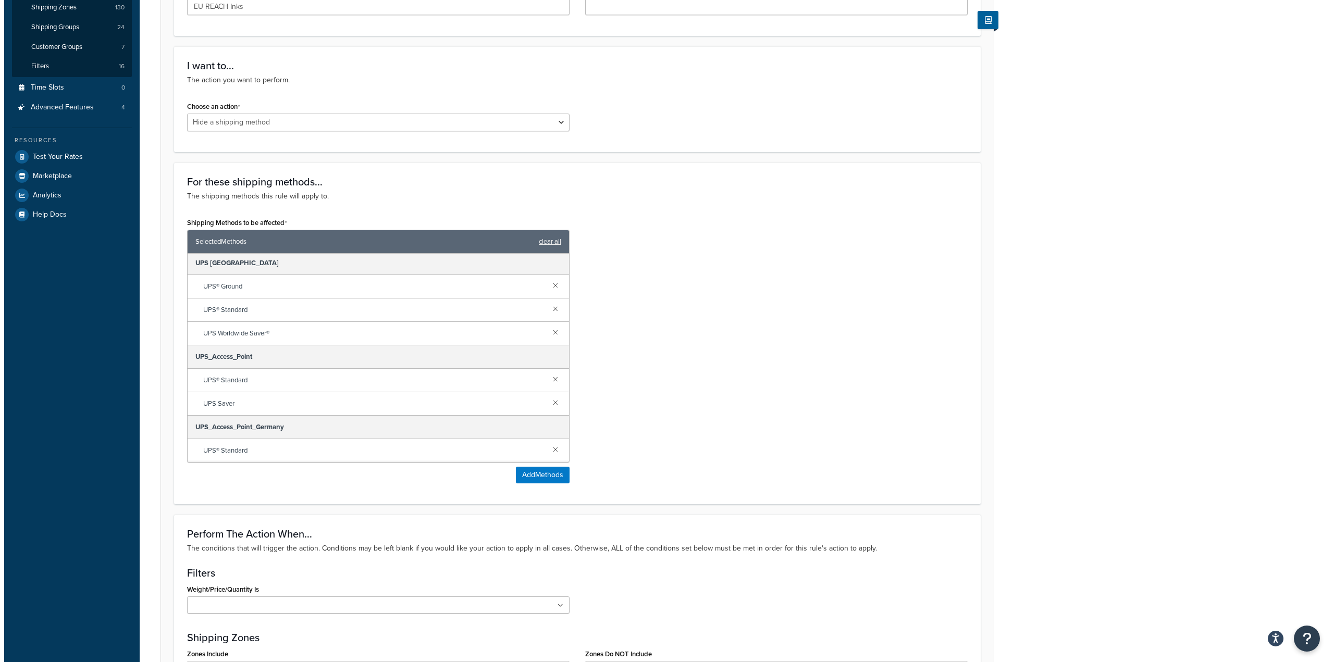
scroll to position [365, 0]
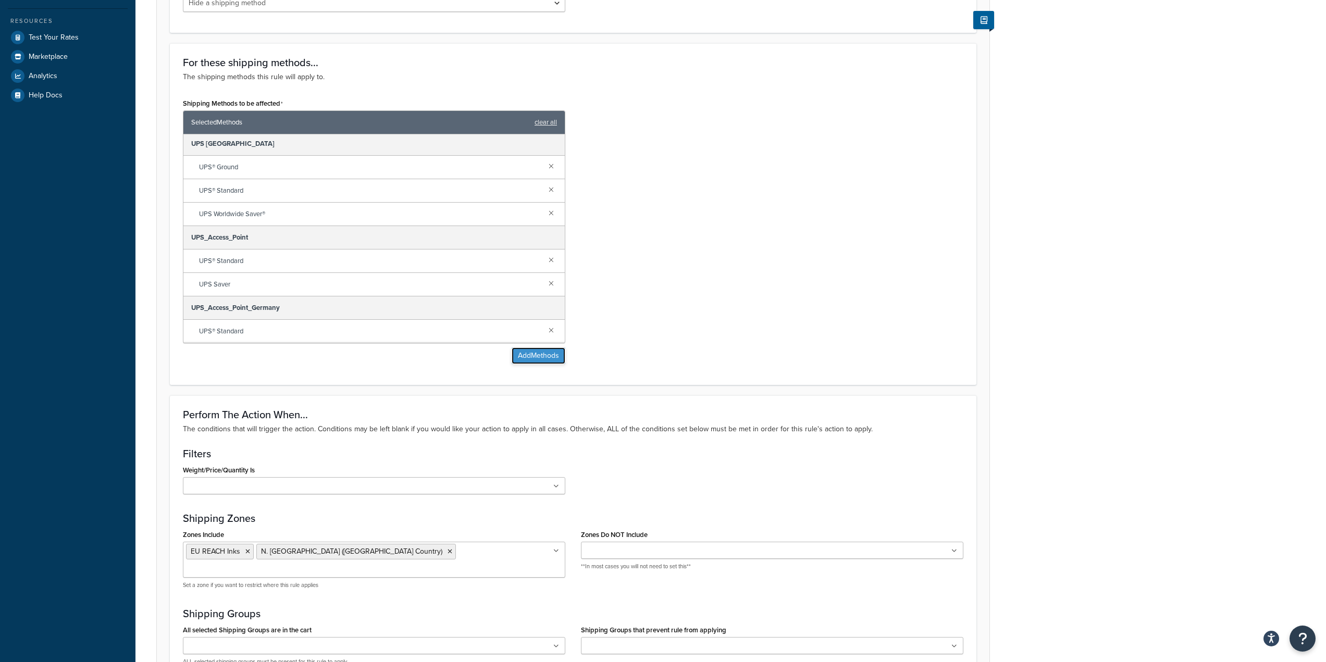
click at [520, 350] on button "Add Methods" at bounding box center [539, 356] width 54 height 17
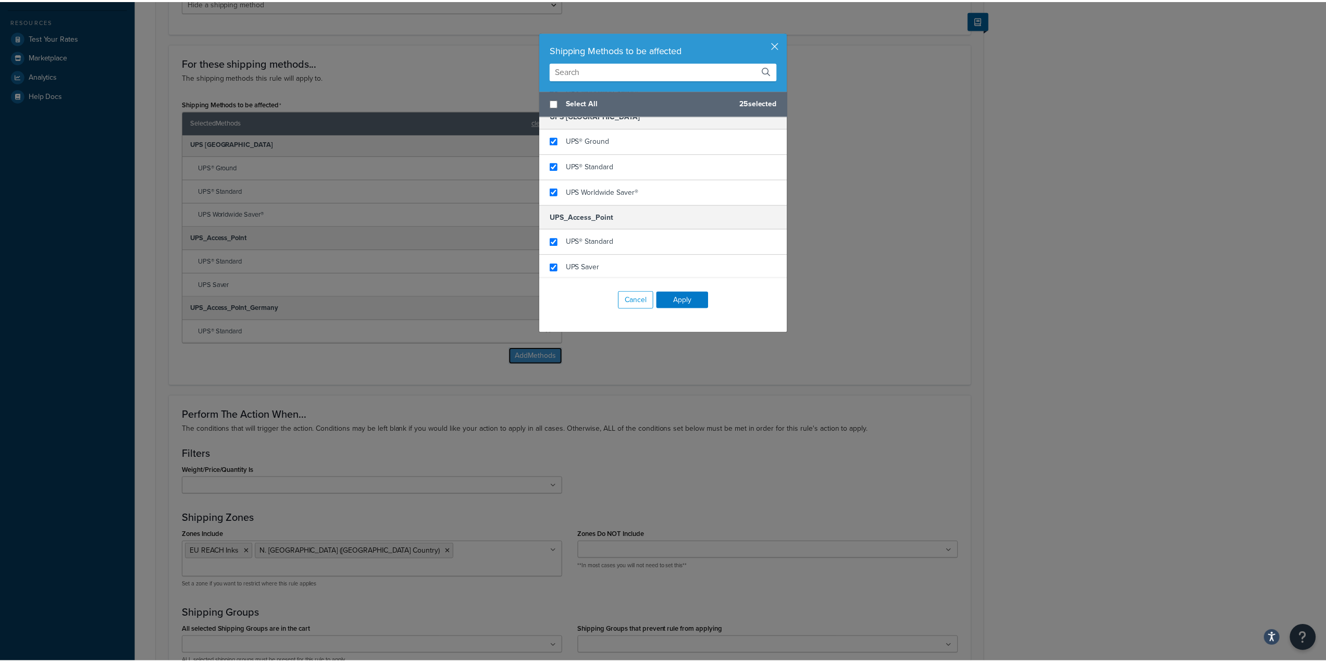
scroll to position [2134, 0]
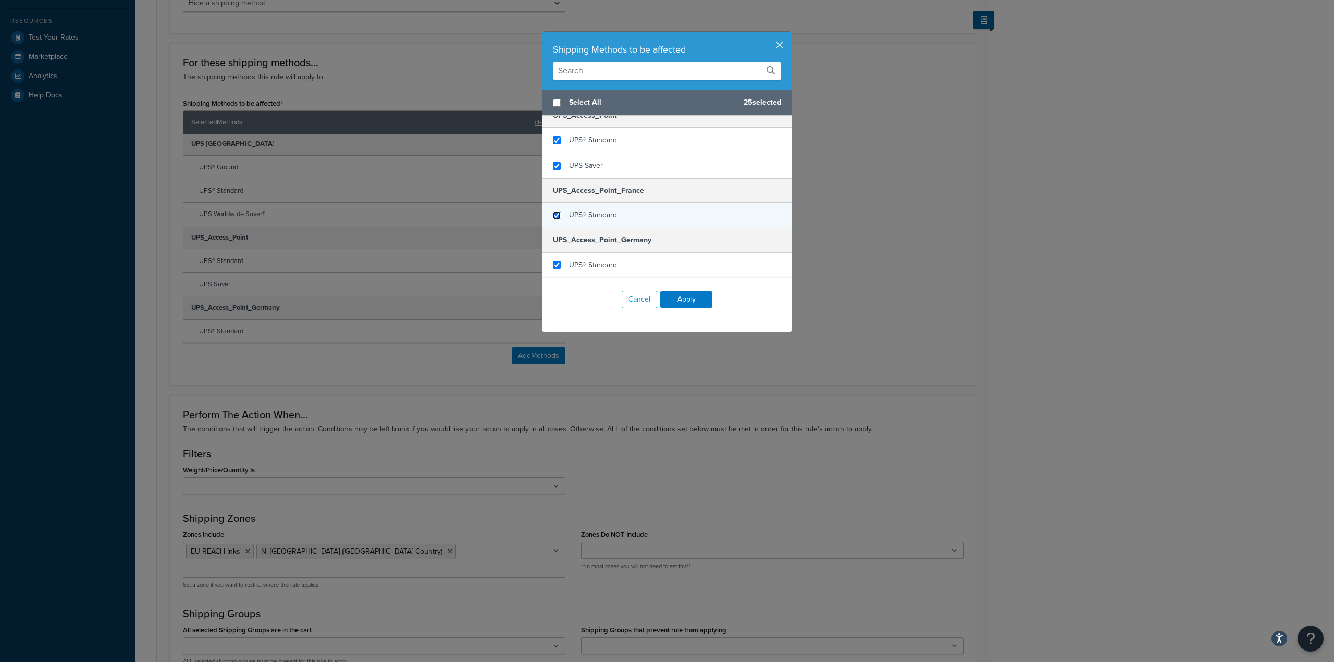
click at [557, 218] on input "checkbox" at bounding box center [557, 216] width 8 height 8
checkbox input "true"
click at [696, 302] on button "Apply" at bounding box center [686, 299] width 52 height 17
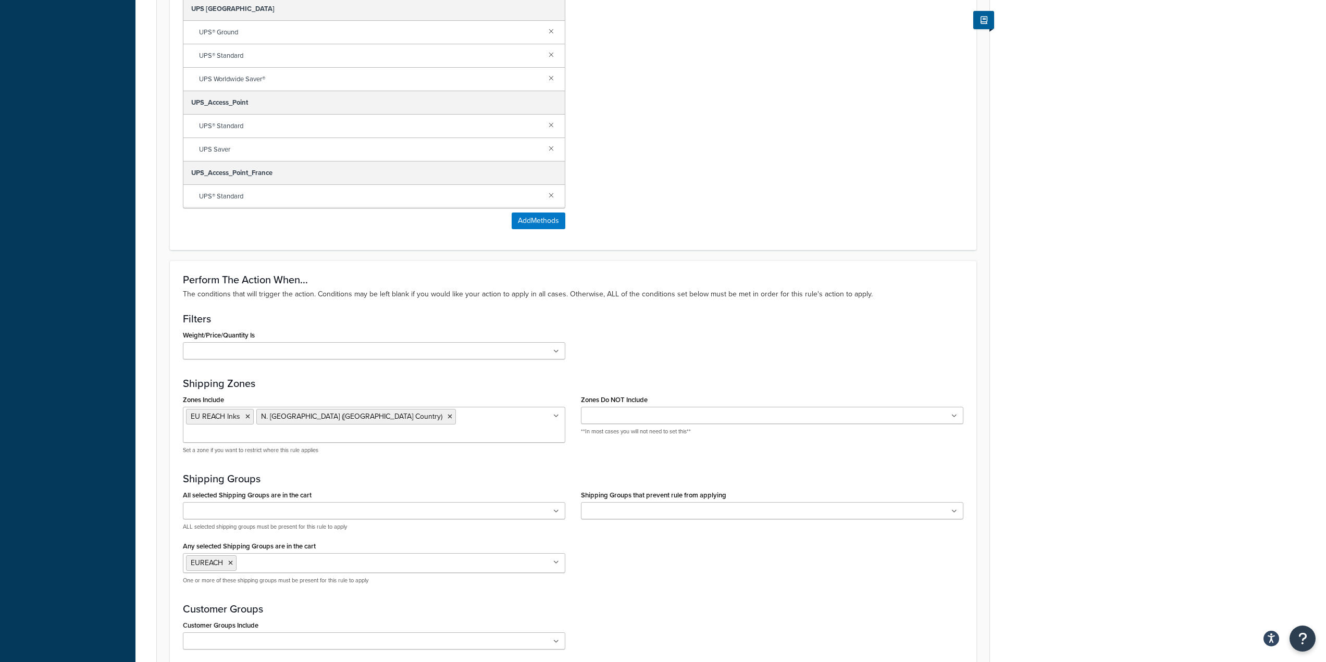
scroll to position [598, 0]
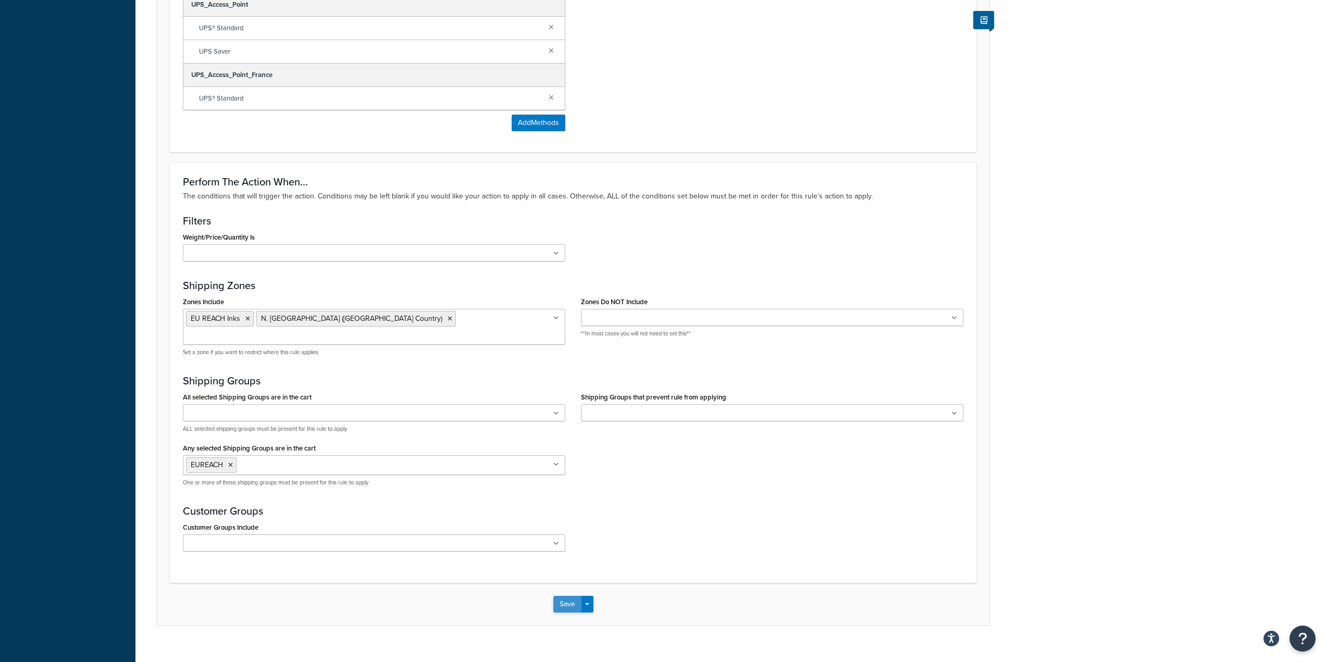
click at [561, 596] on button "Save" at bounding box center [567, 604] width 28 height 17
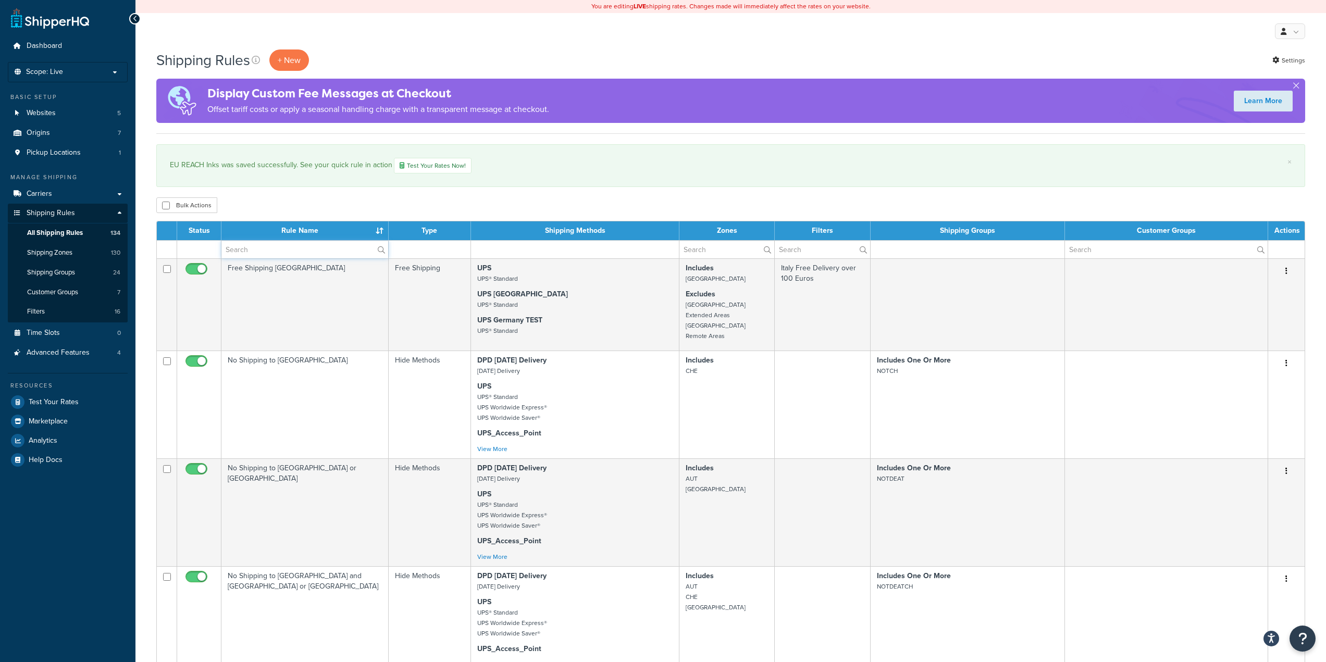
click at [295, 246] on input "text" at bounding box center [304, 250] width 167 height 18
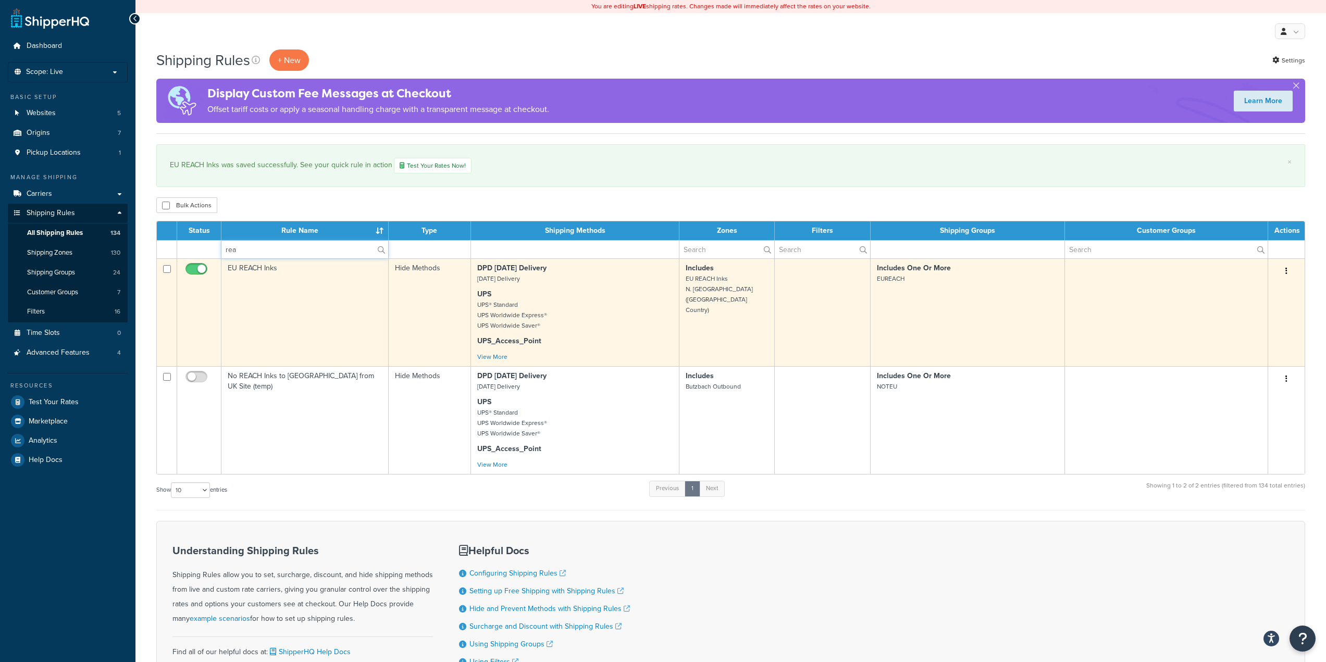
type input "rea"
click at [233, 271] on td "EU REACH Inks" at bounding box center [304, 312] width 167 height 108
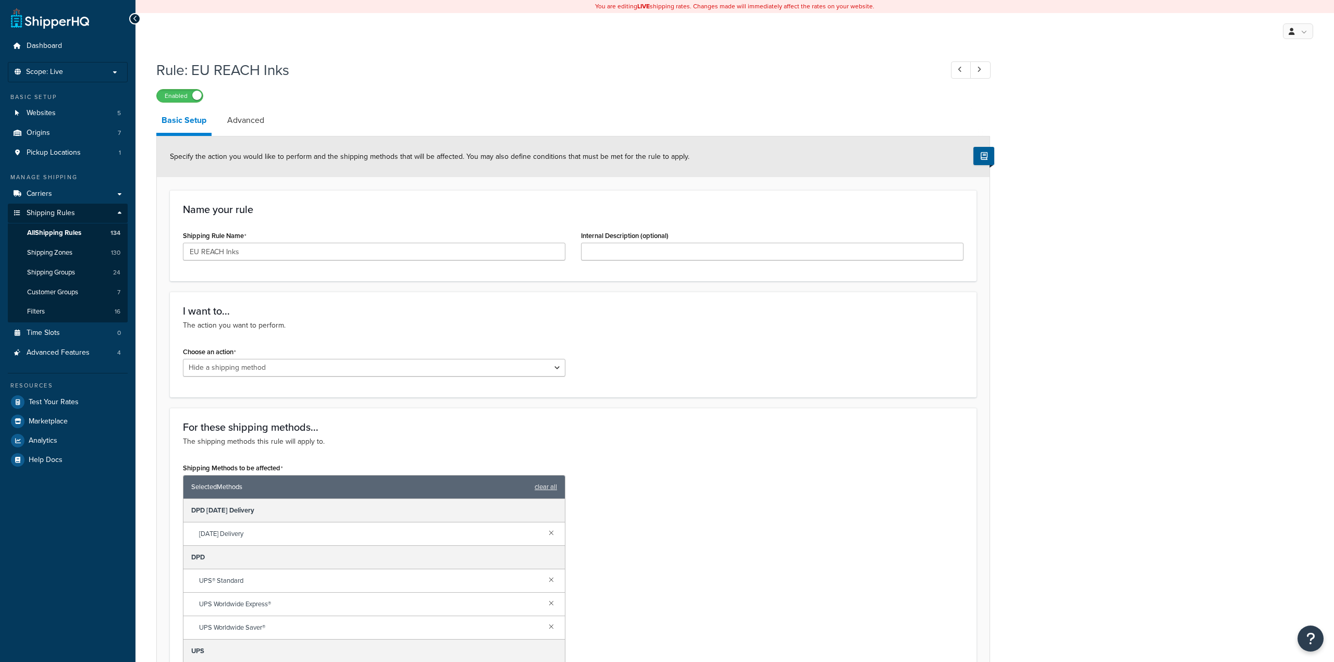
select select "HIDE"
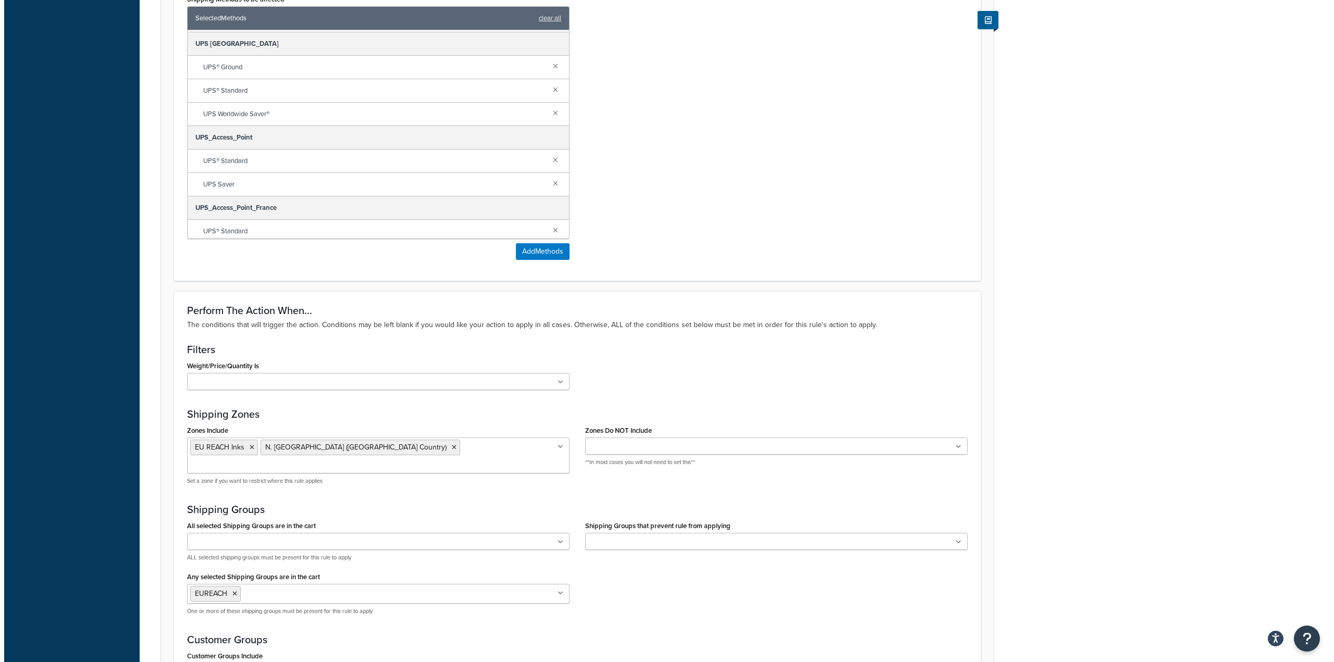
scroll to position [607, 0]
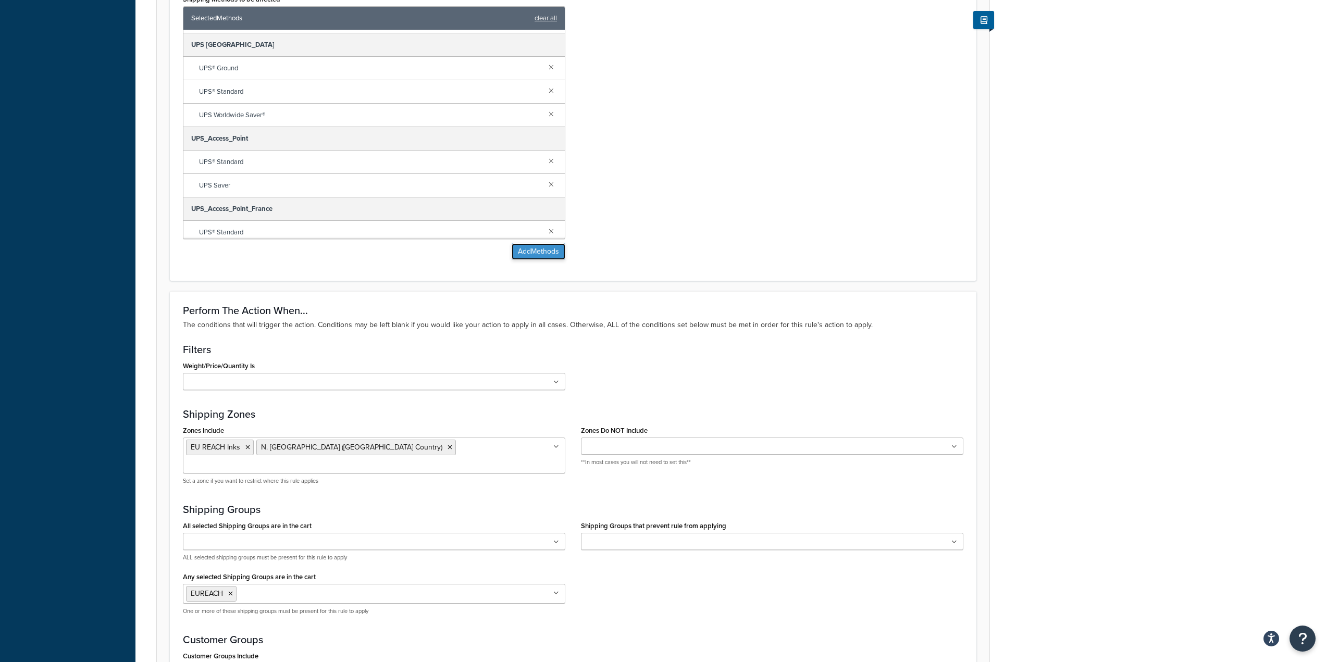
click at [532, 254] on button "Add Methods" at bounding box center [539, 251] width 54 height 17
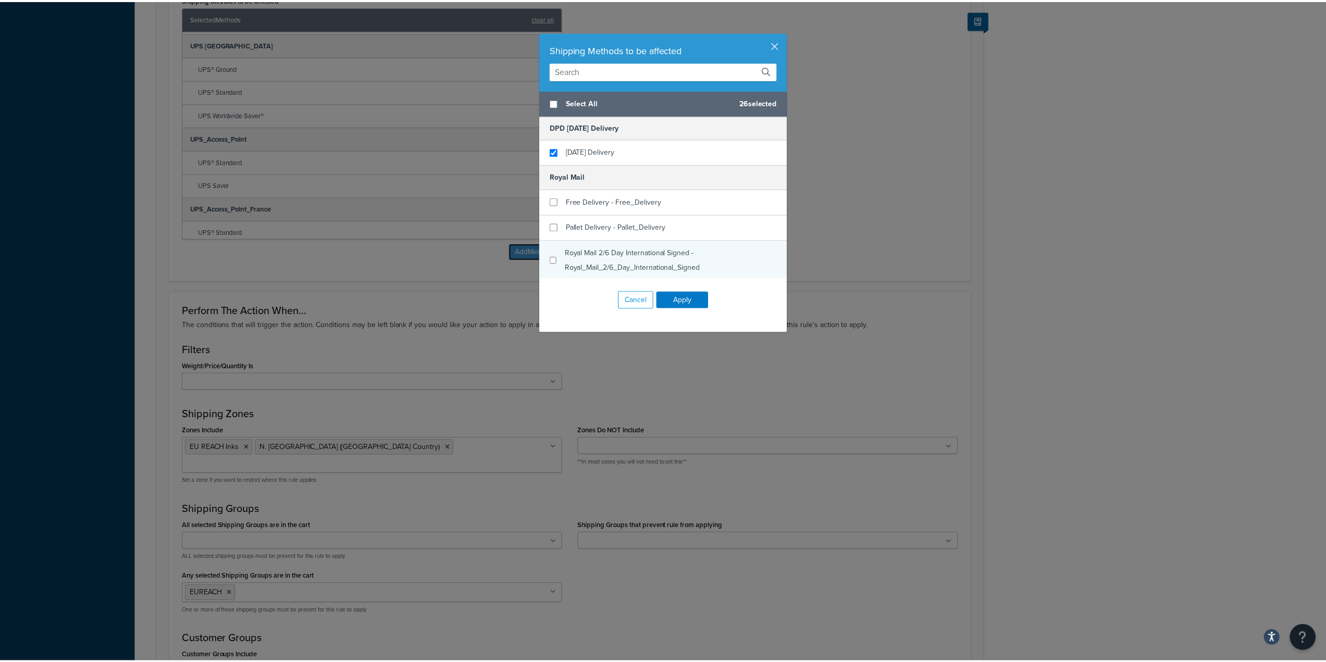
scroll to position [0, 0]
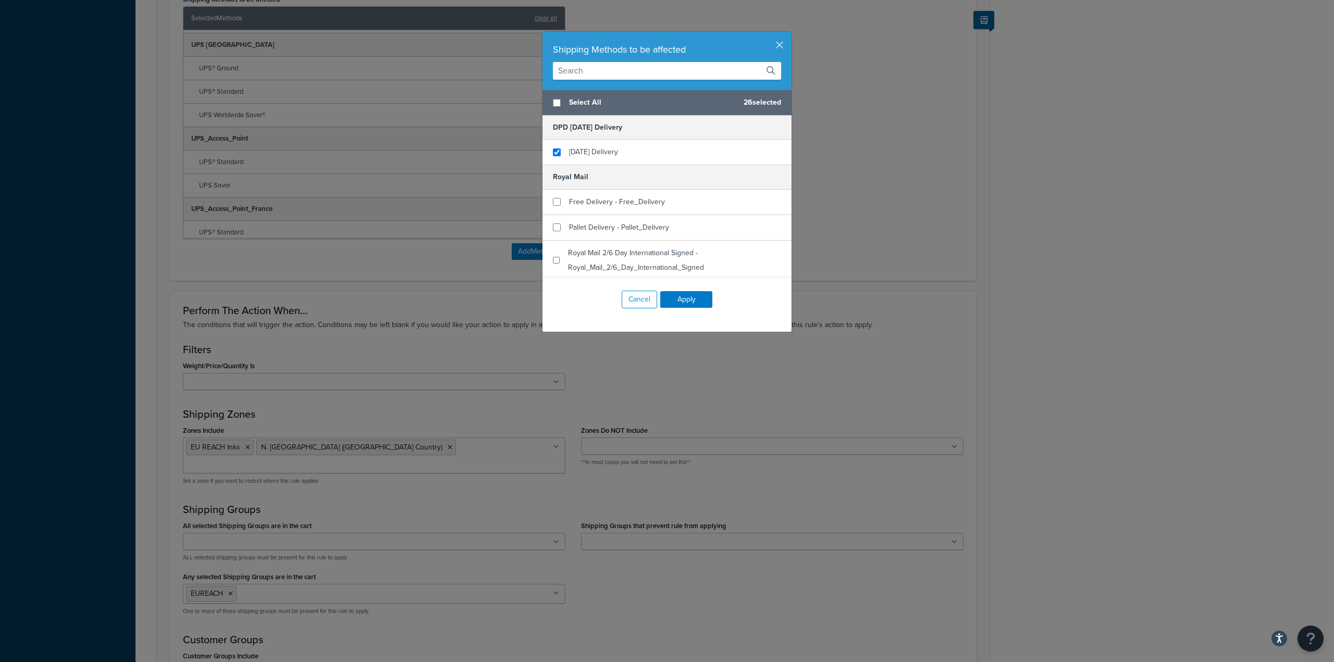
click at [780, 45] on div "Shipping Methods to be affected" at bounding box center [667, 61] width 249 height 58
click at [789, 34] on button "button" at bounding box center [790, 33] width 3 height 3
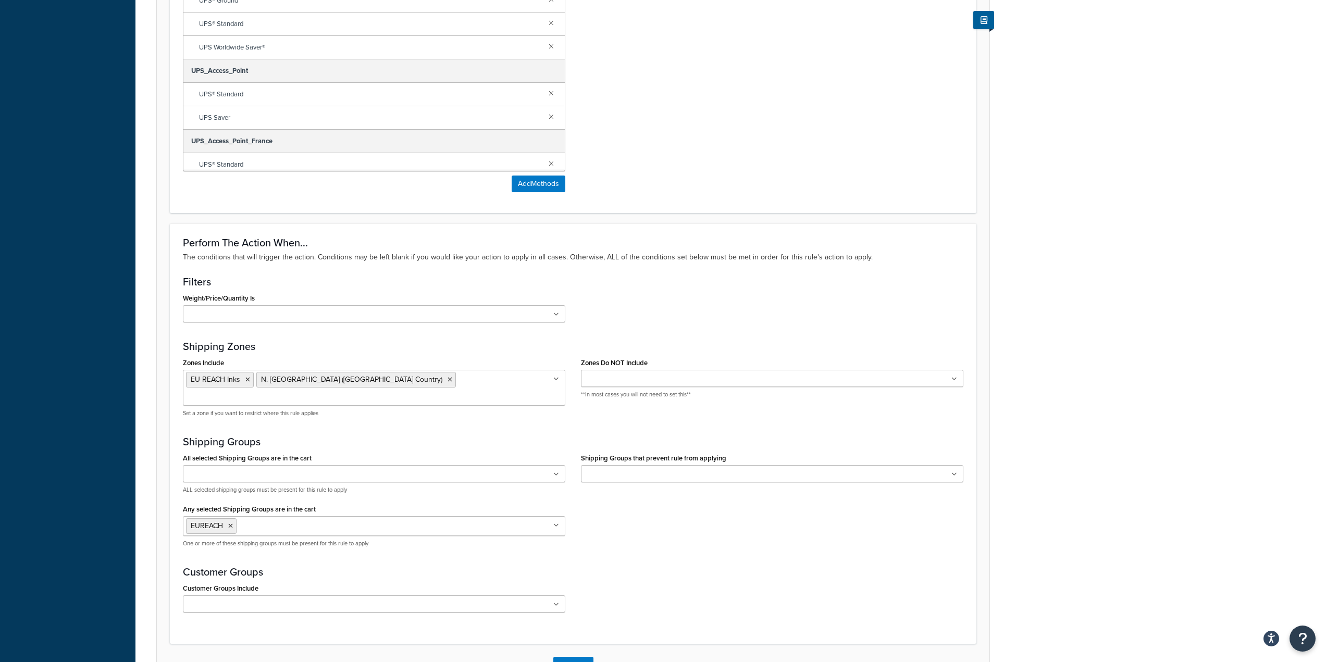
scroll to position [546, 0]
